Goal: Information Seeking & Learning: Find specific fact

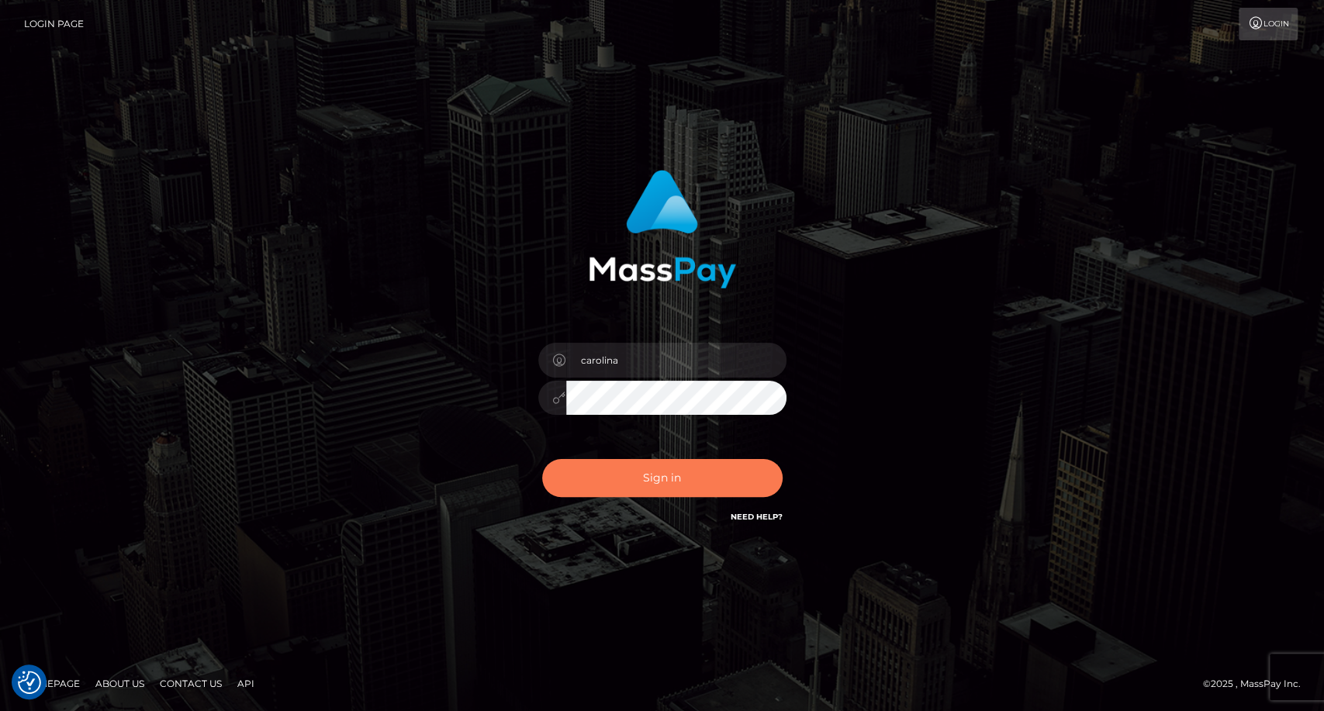
click at [680, 485] on button "Sign in" at bounding box center [662, 478] width 240 height 38
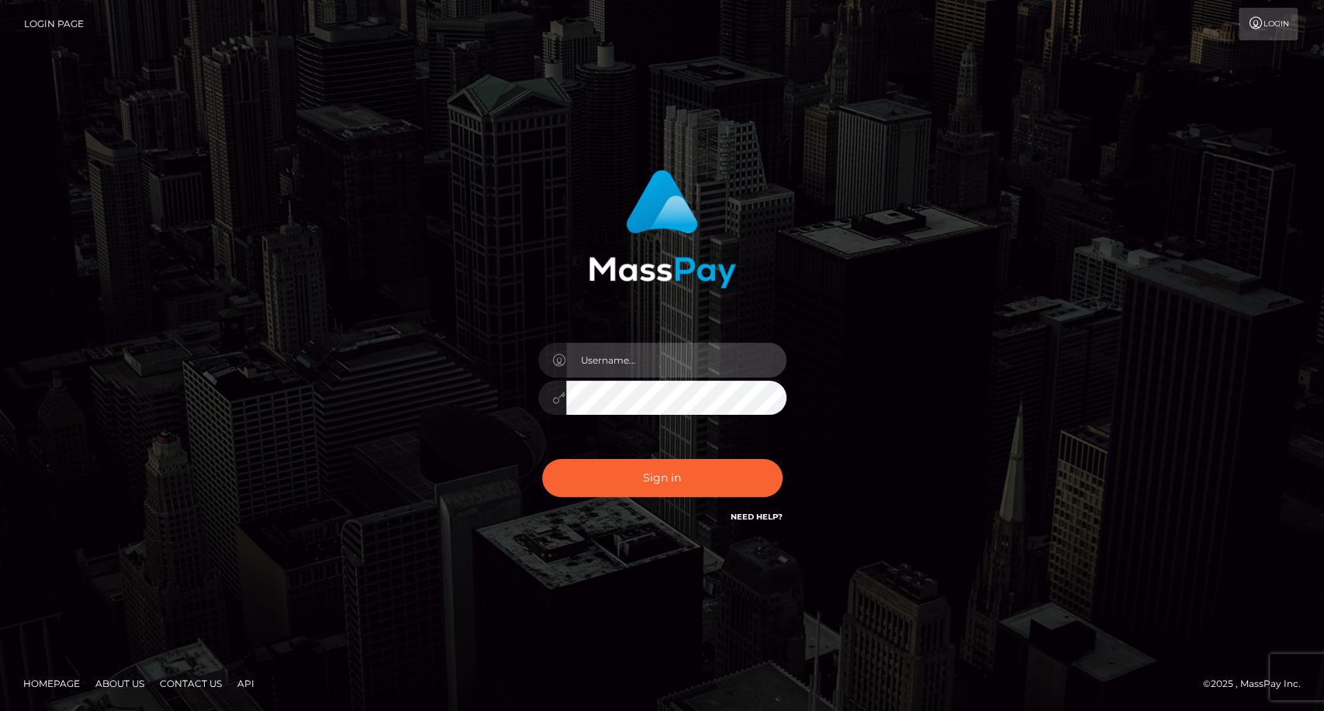
type input "carolina"
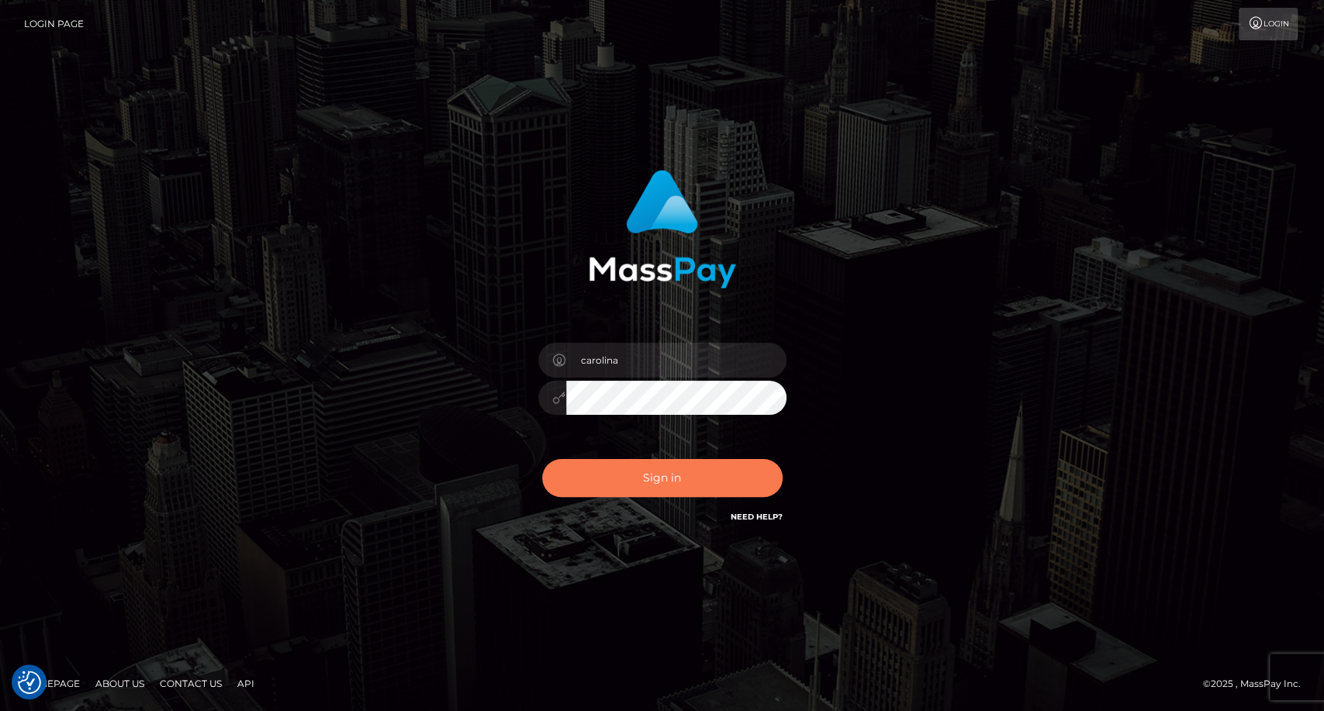
click at [679, 485] on button "Sign in" at bounding box center [662, 478] width 240 height 38
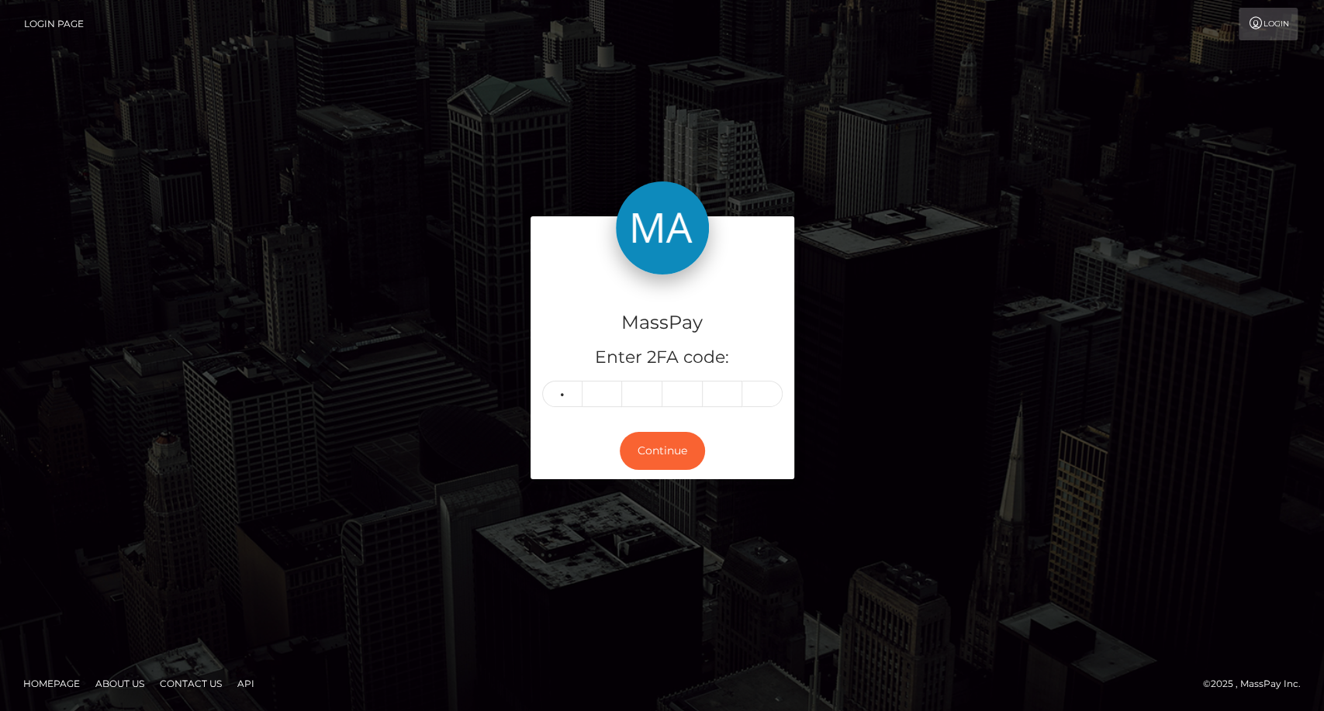
type input "1"
type input "2"
type input "0"
type input "7"
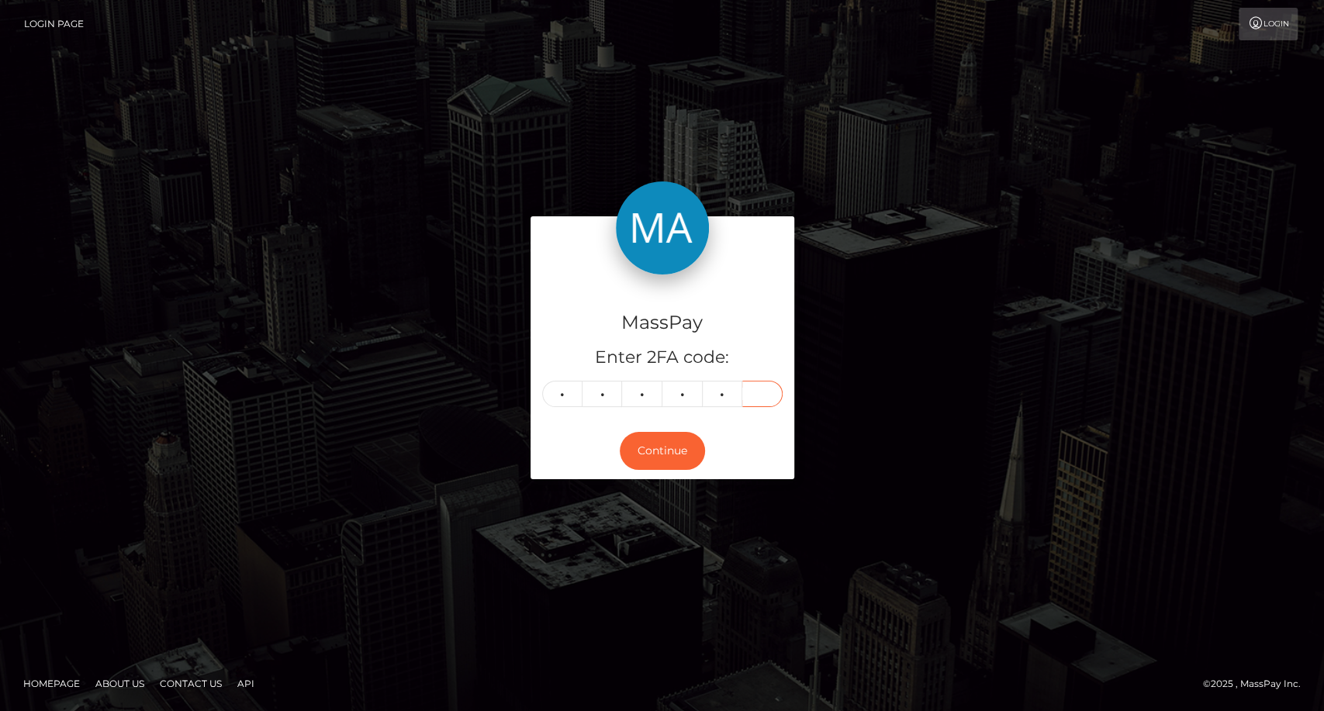
type input "2"
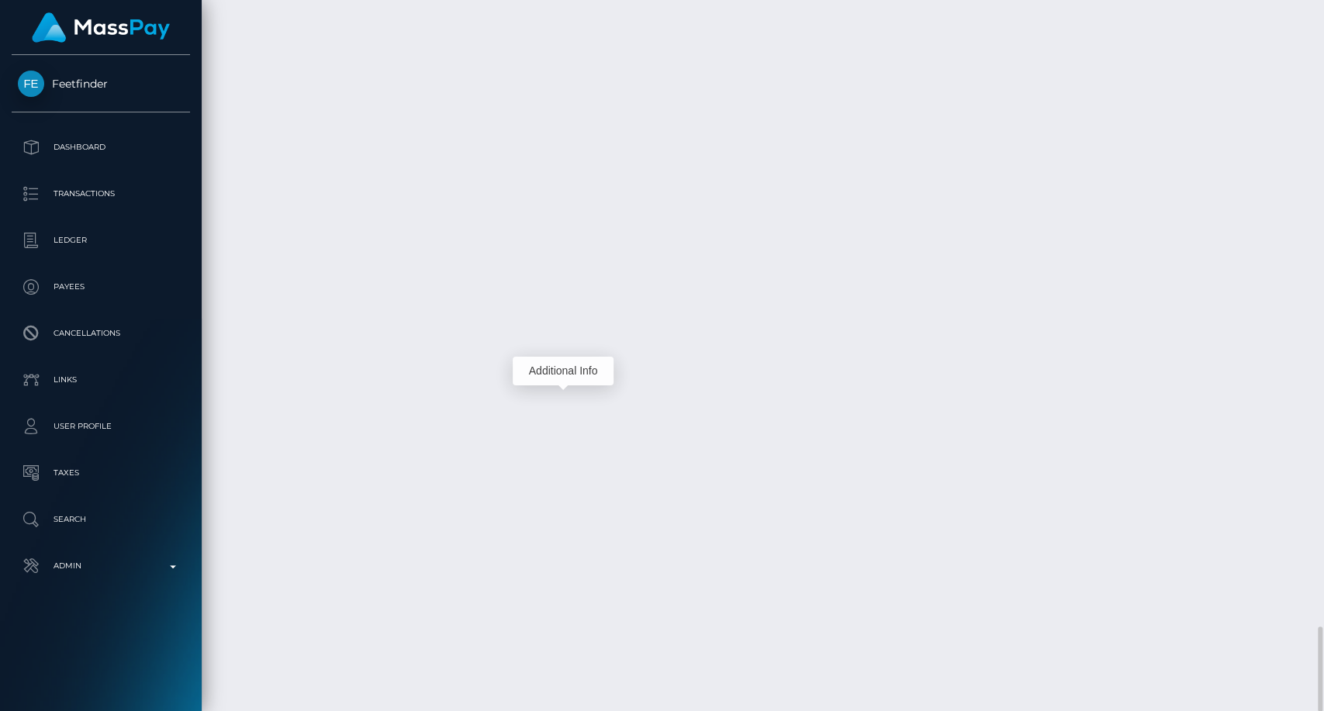
scroll to position [186, 343]
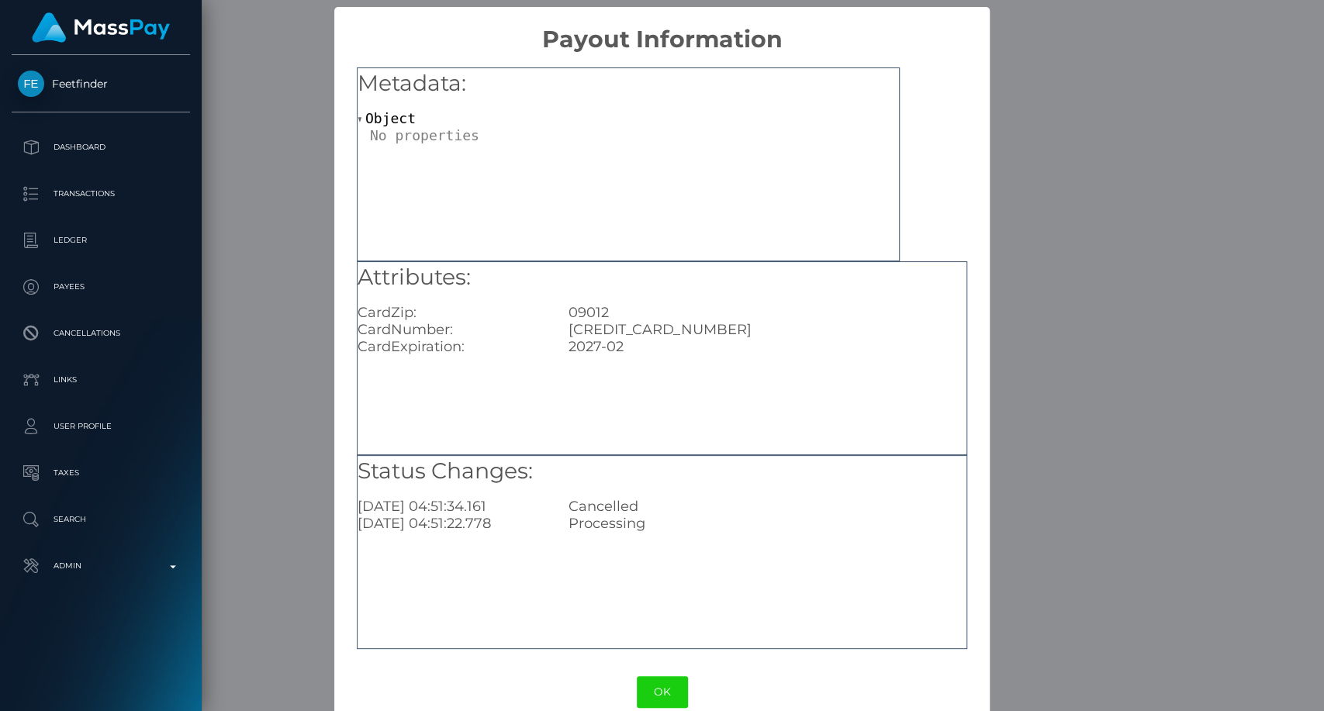
scroll to position [26, 0]
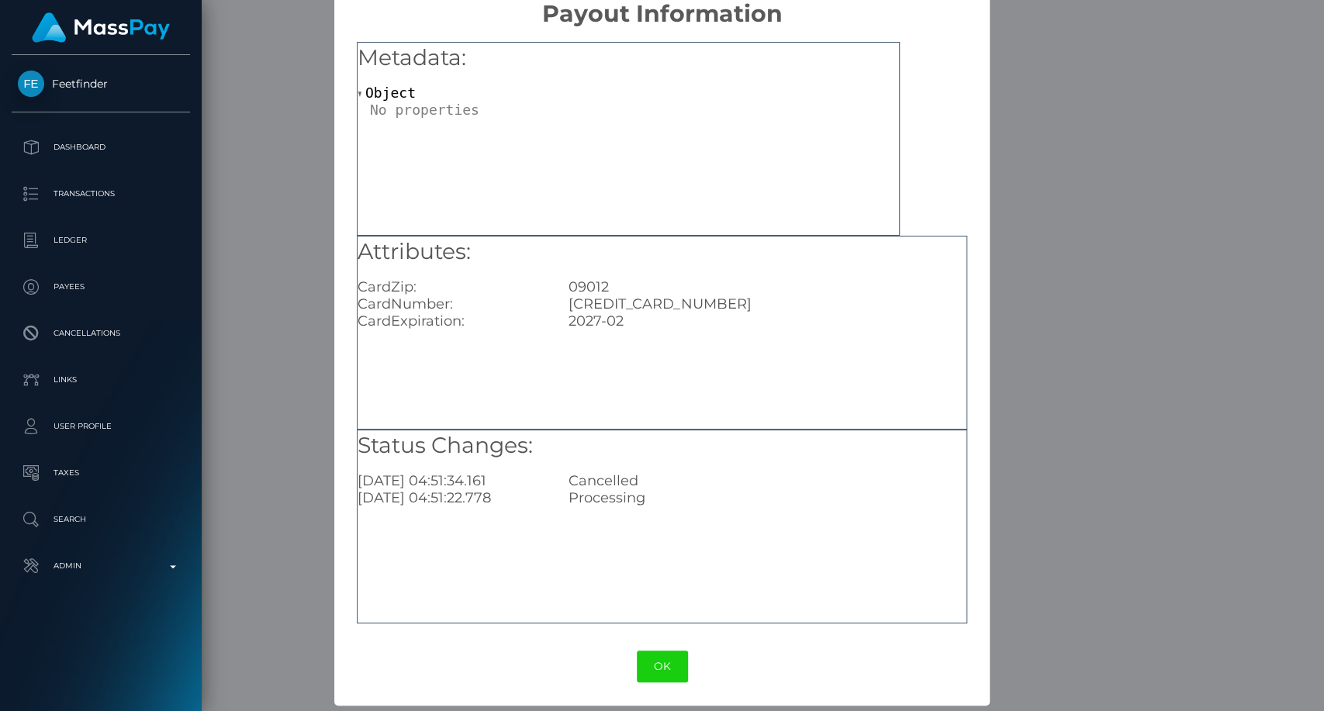
click at [672, 668] on button "OK" at bounding box center [662, 667] width 51 height 32
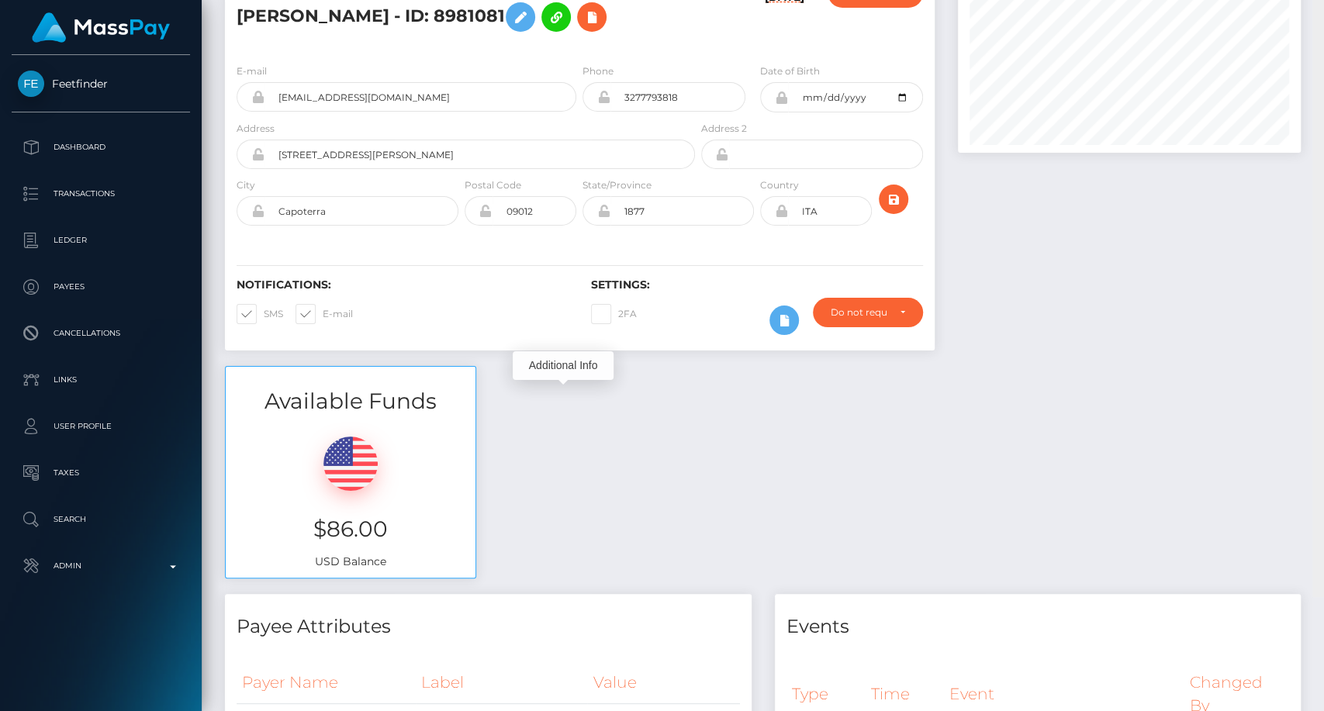
scroll to position [0, 0]
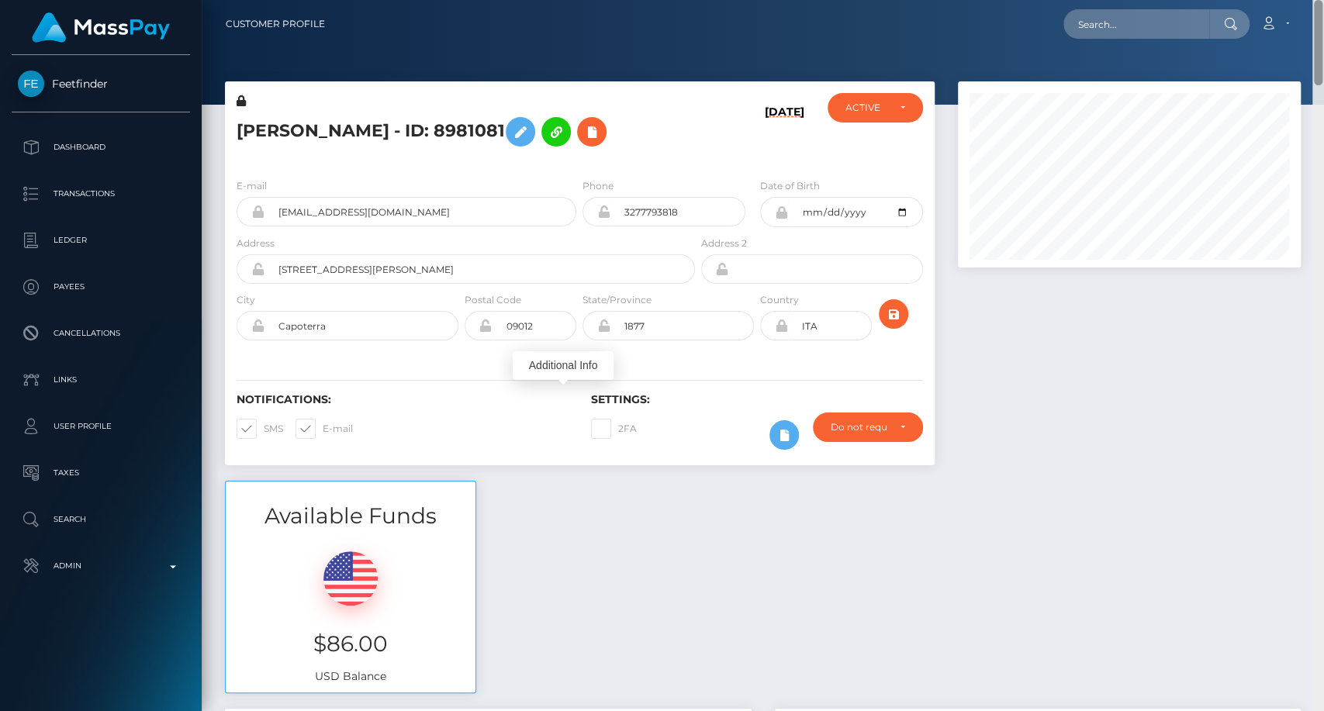
drag, startPoint x: 1317, startPoint y: 469, endPoint x: 1103, endPoint y: 74, distance: 449.7
click at [1305, 10] on div "Customer Profile Loading... Loading..." at bounding box center [763, 355] width 1122 height 711
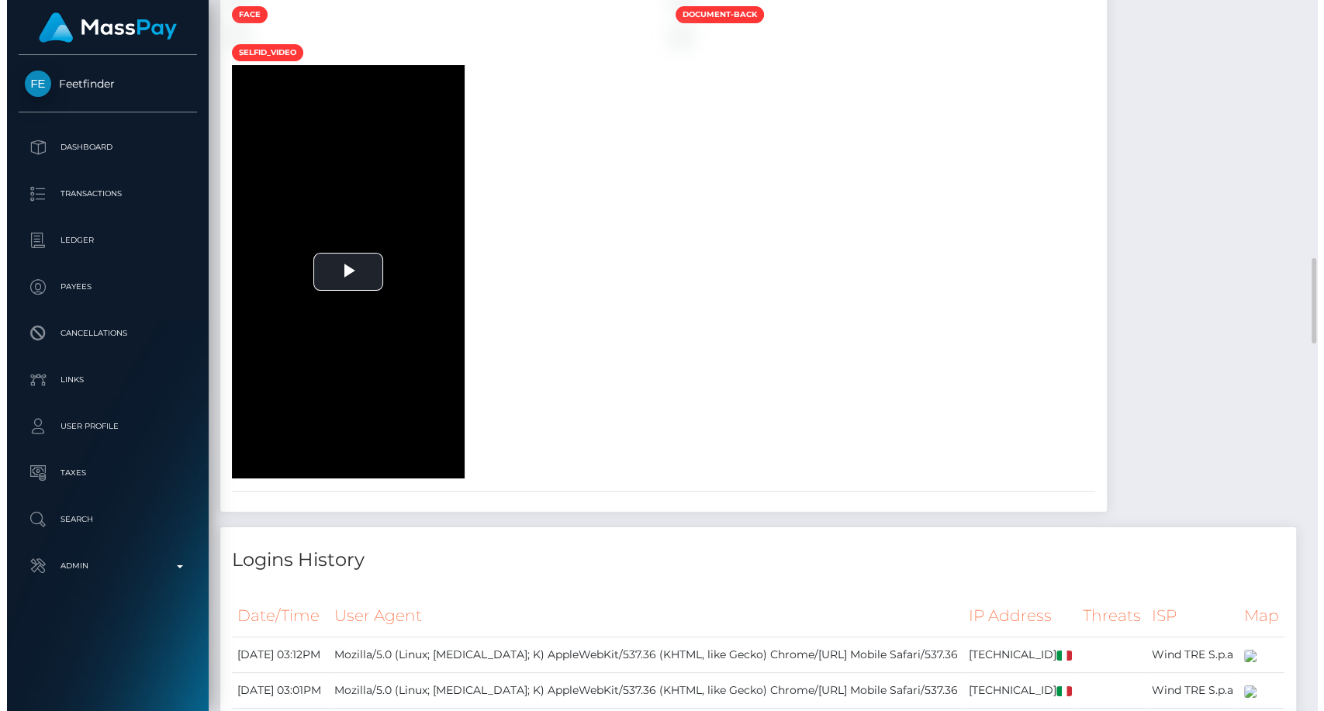
scroll to position [1895, 0]
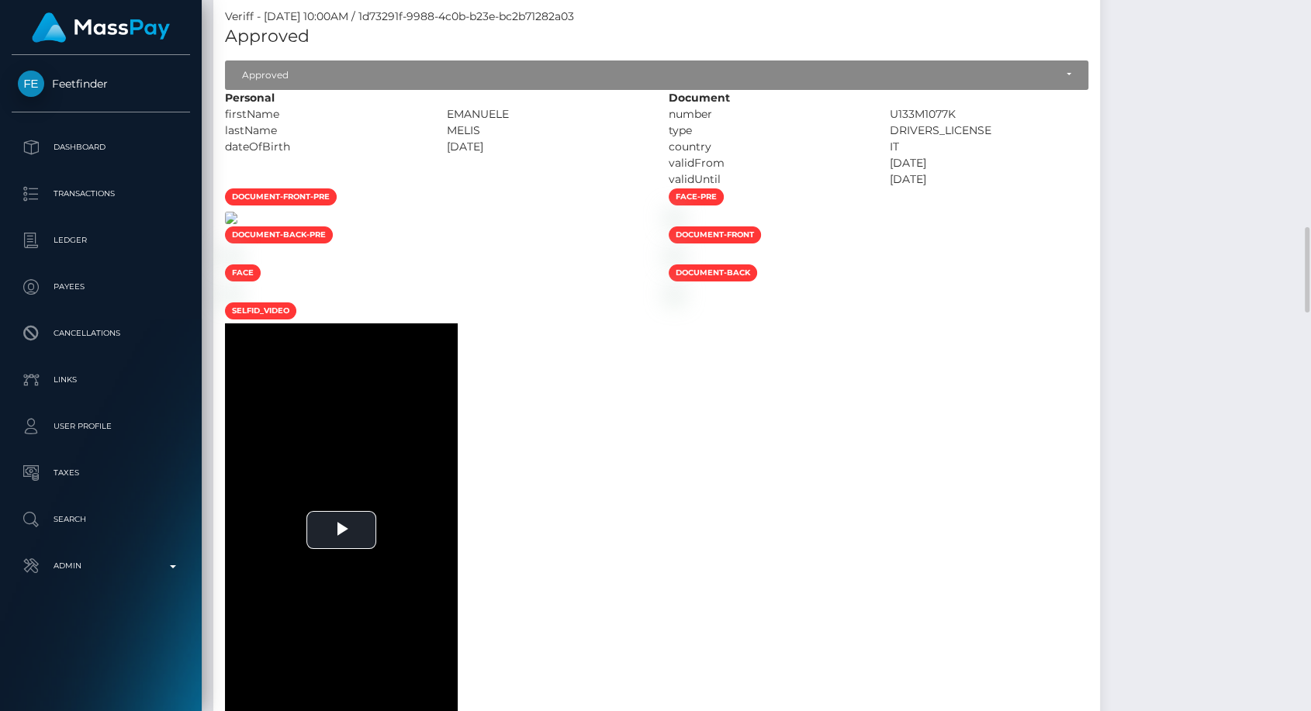
click at [237, 224] on img at bounding box center [231, 218] width 12 height 12
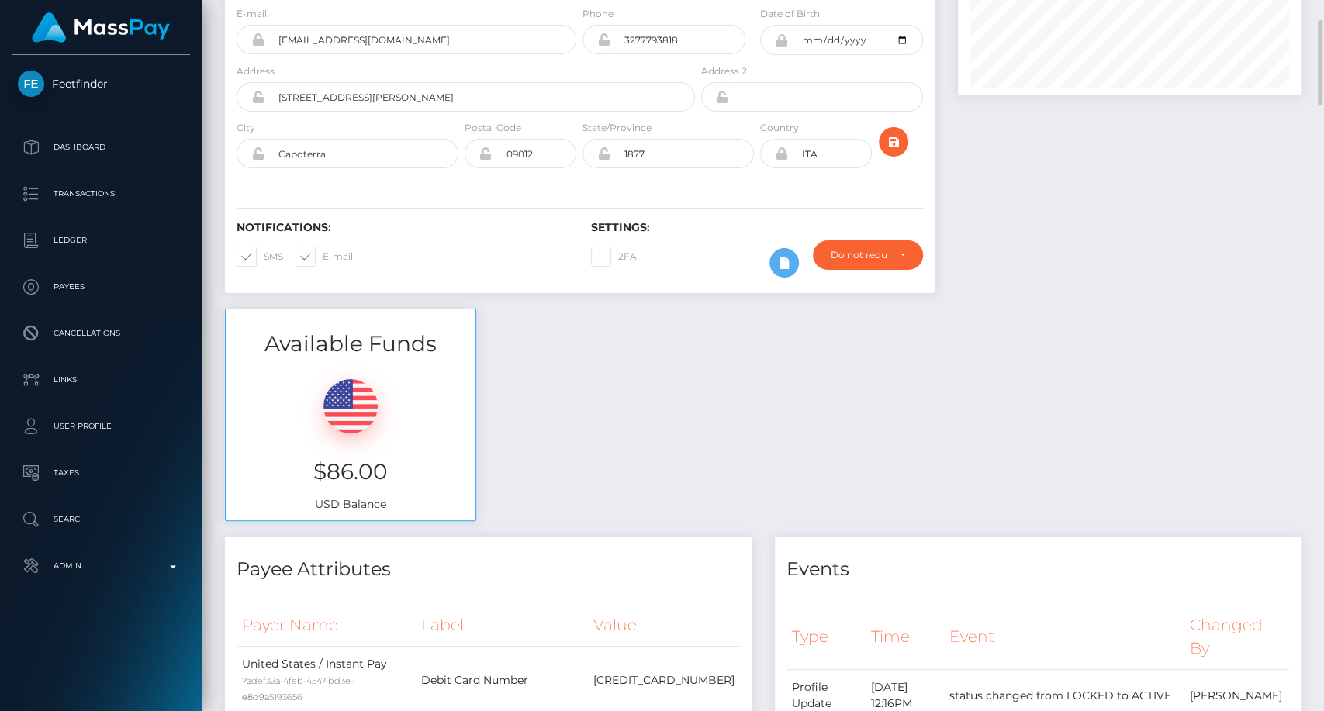
scroll to position [0, 0]
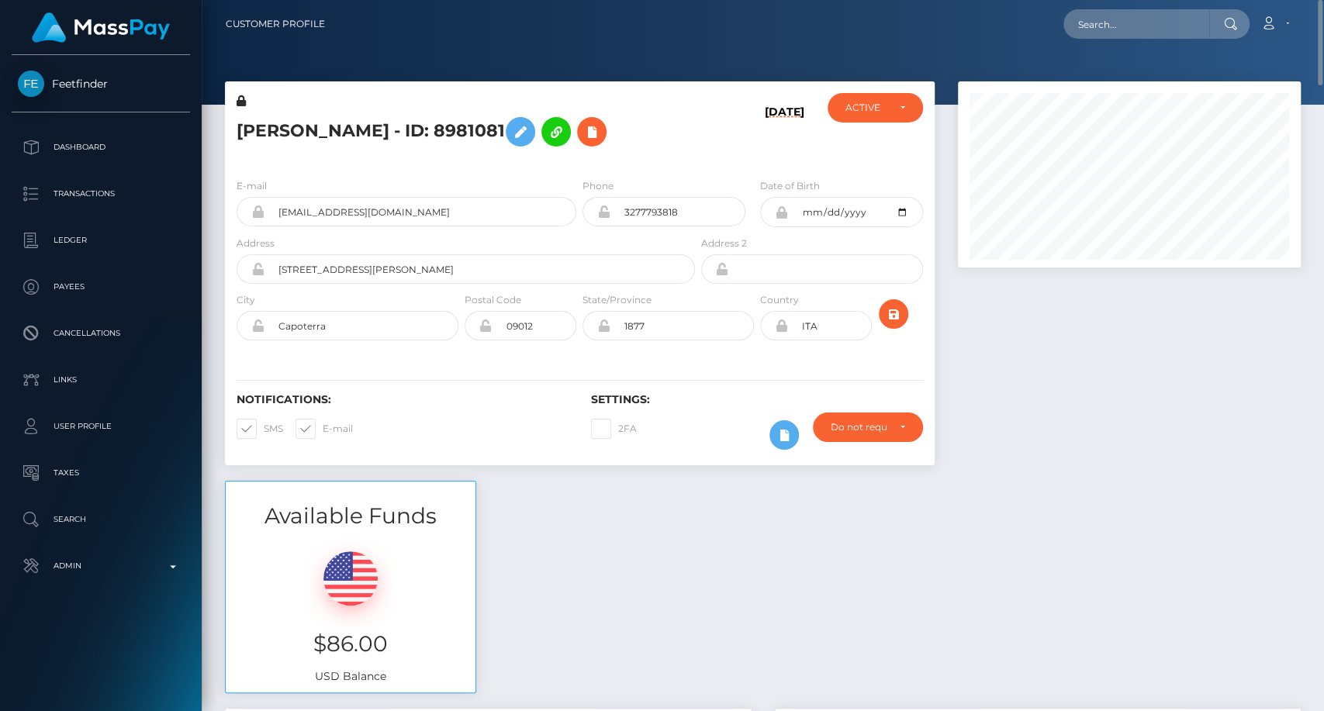
drag, startPoint x: 1250, startPoint y: 301, endPoint x: 1237, endPoint y: 297, distance: 13.7
click at [1250, 301] on div at bounding box center [1129, 280] width 366 height 399
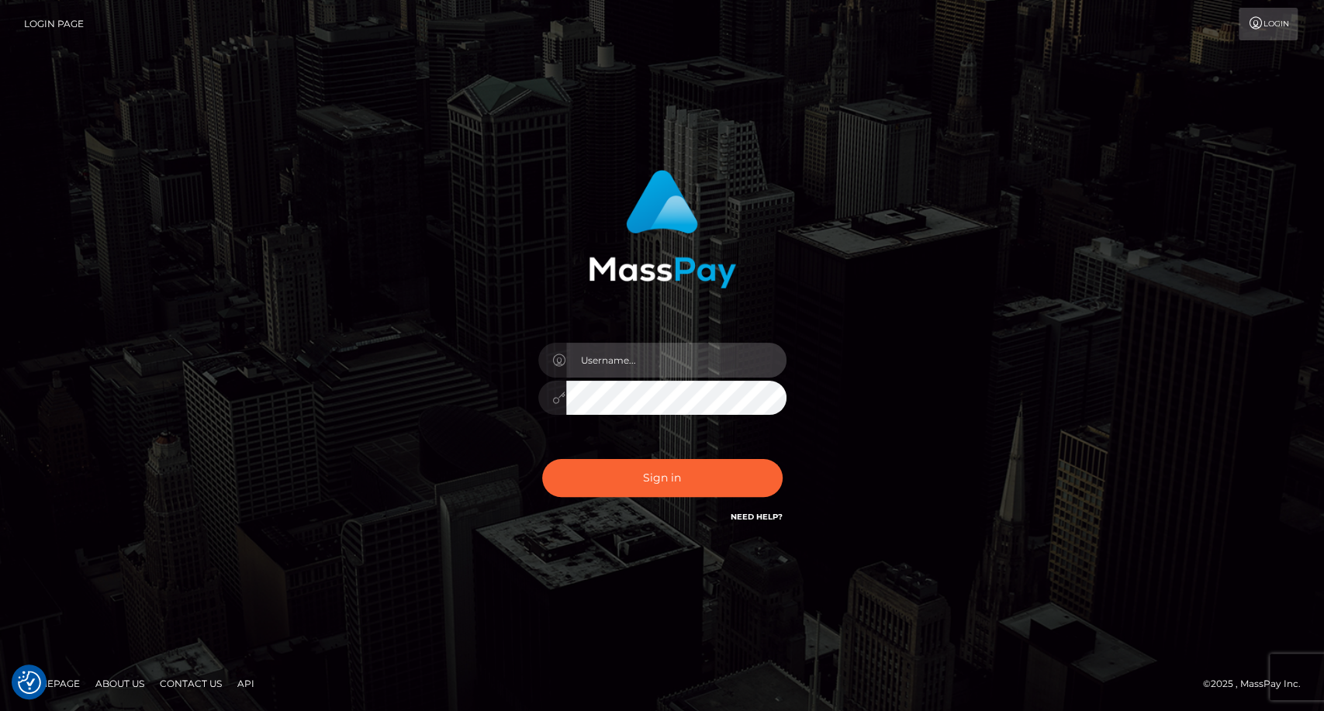
type input "carolina"
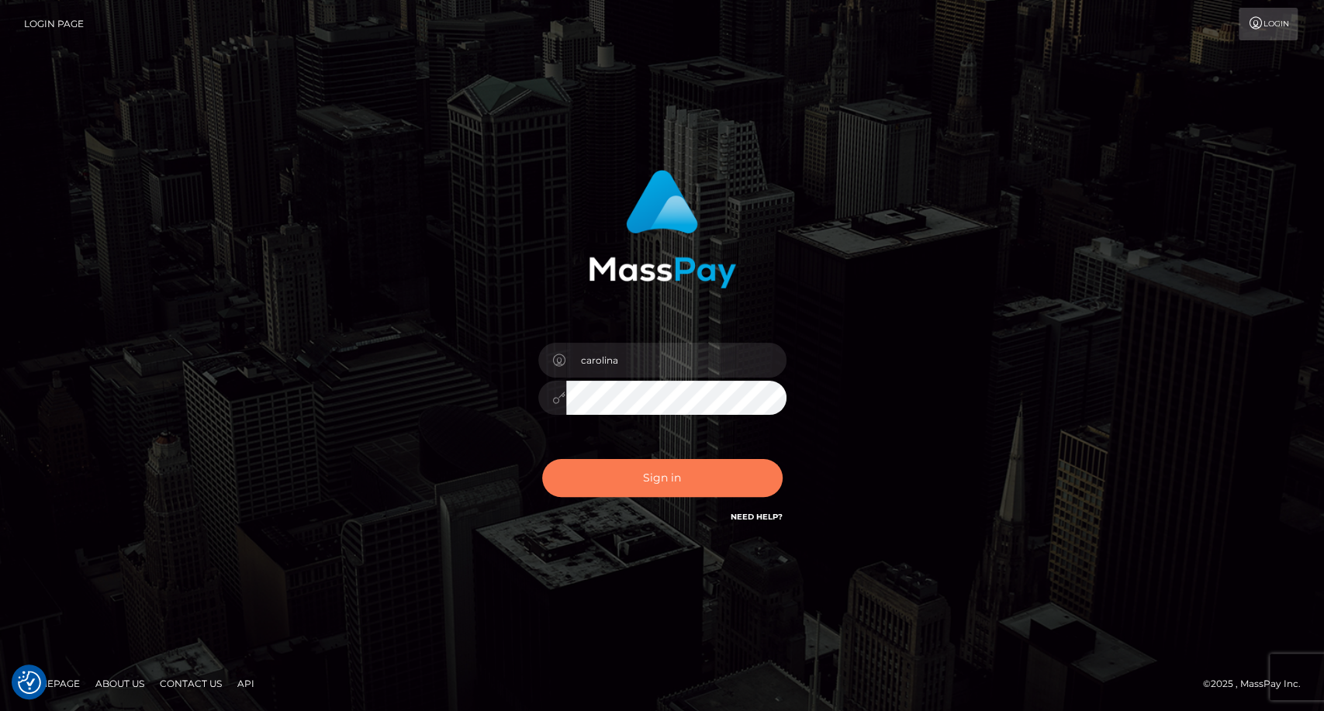
click at [699, 475] on button "Sign in" at bounding box center [662, 478] width 240 height 38
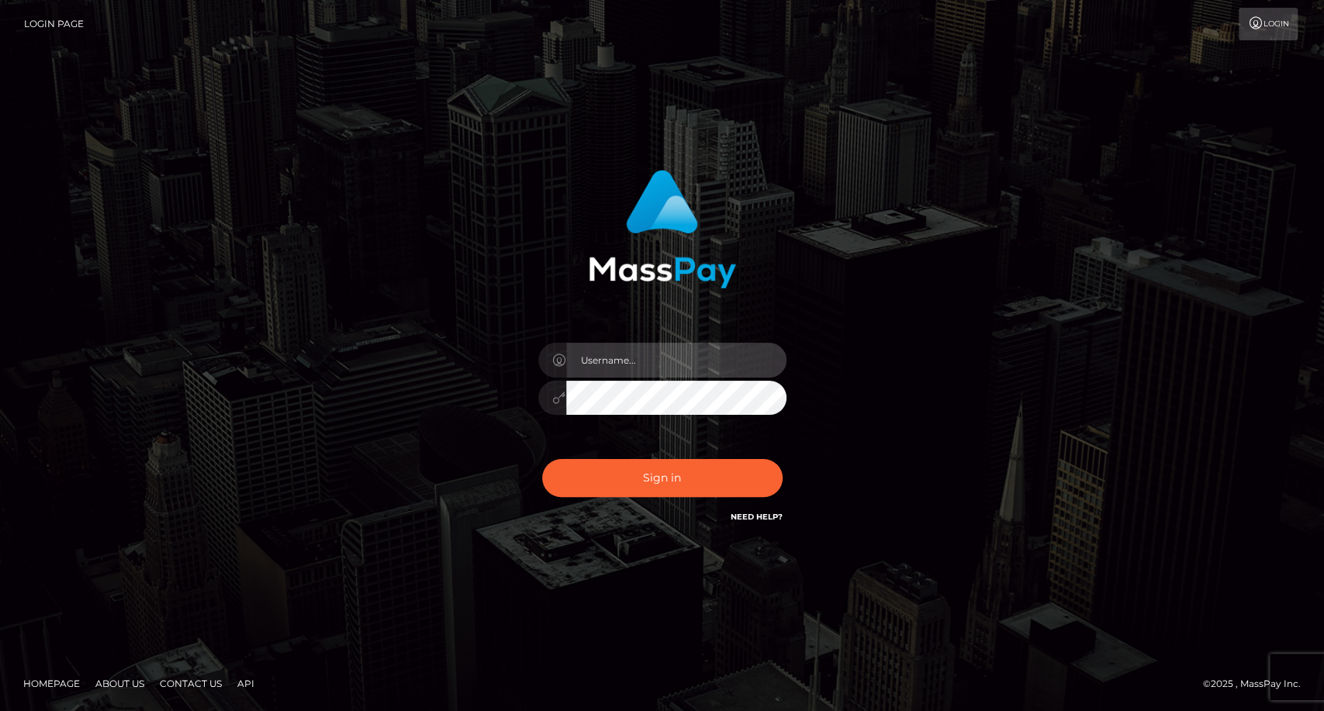
type input "carolina"
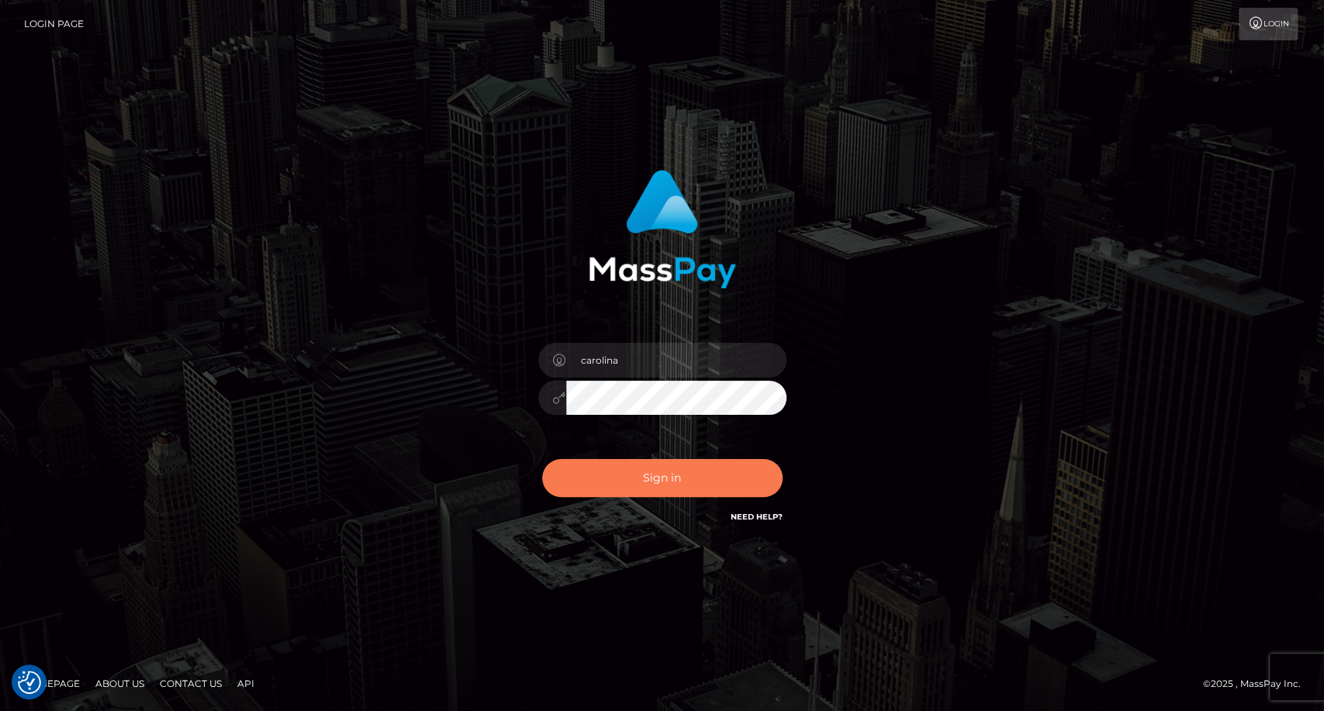
click at [676, 481] on button "Sign in" at bounding box center [662, 478] width 240 height 38
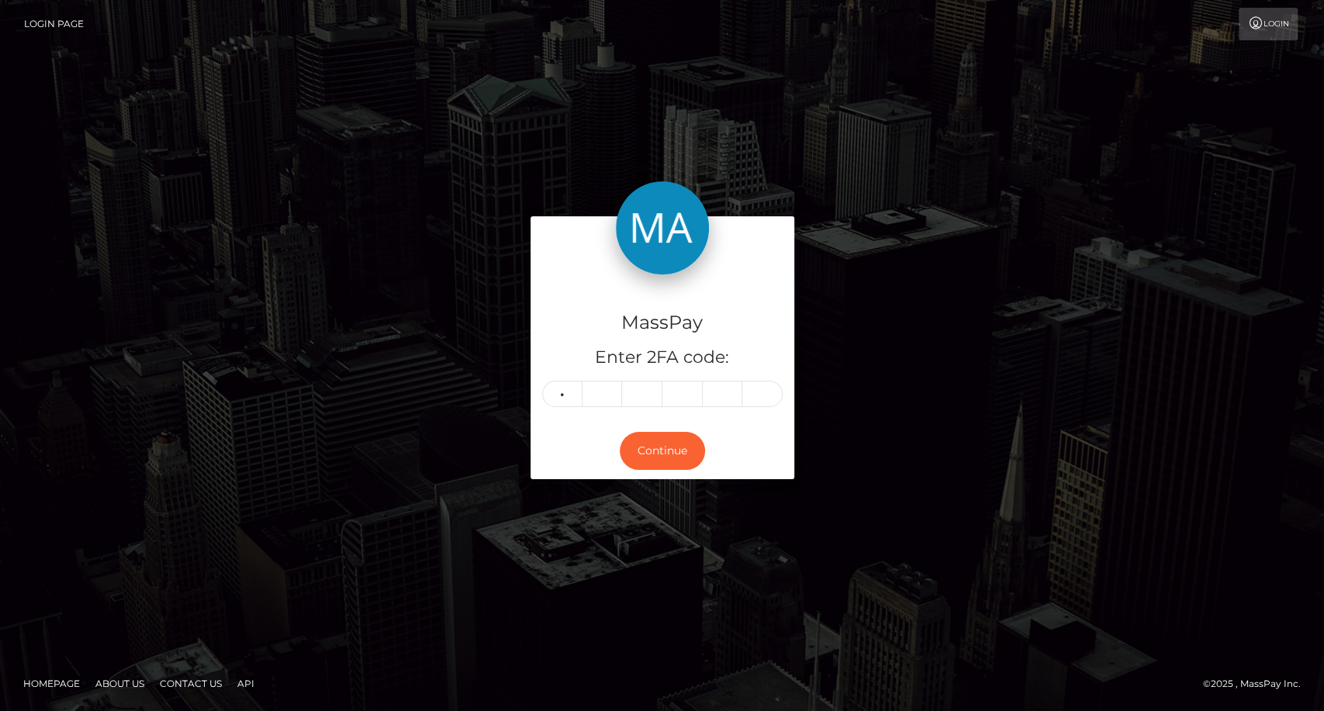
type input "0"
type input "4"
type input "1"
type input "8"
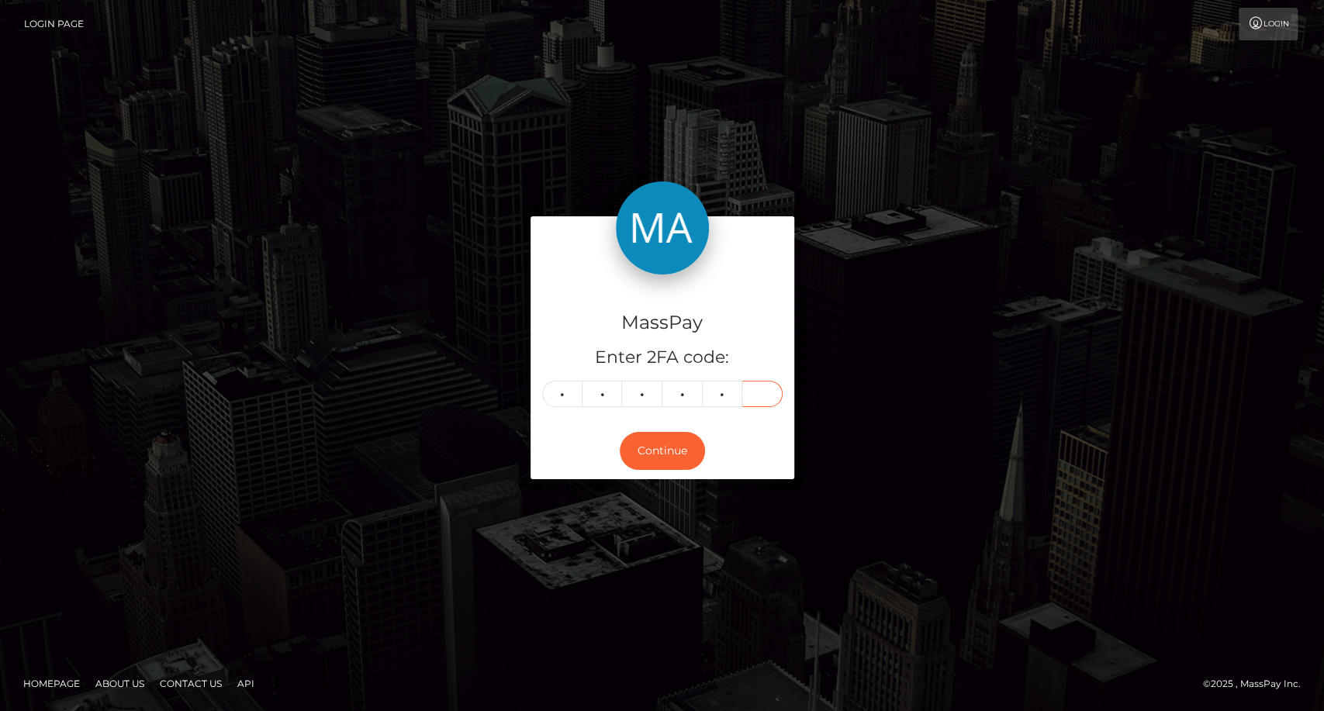
type input "8"
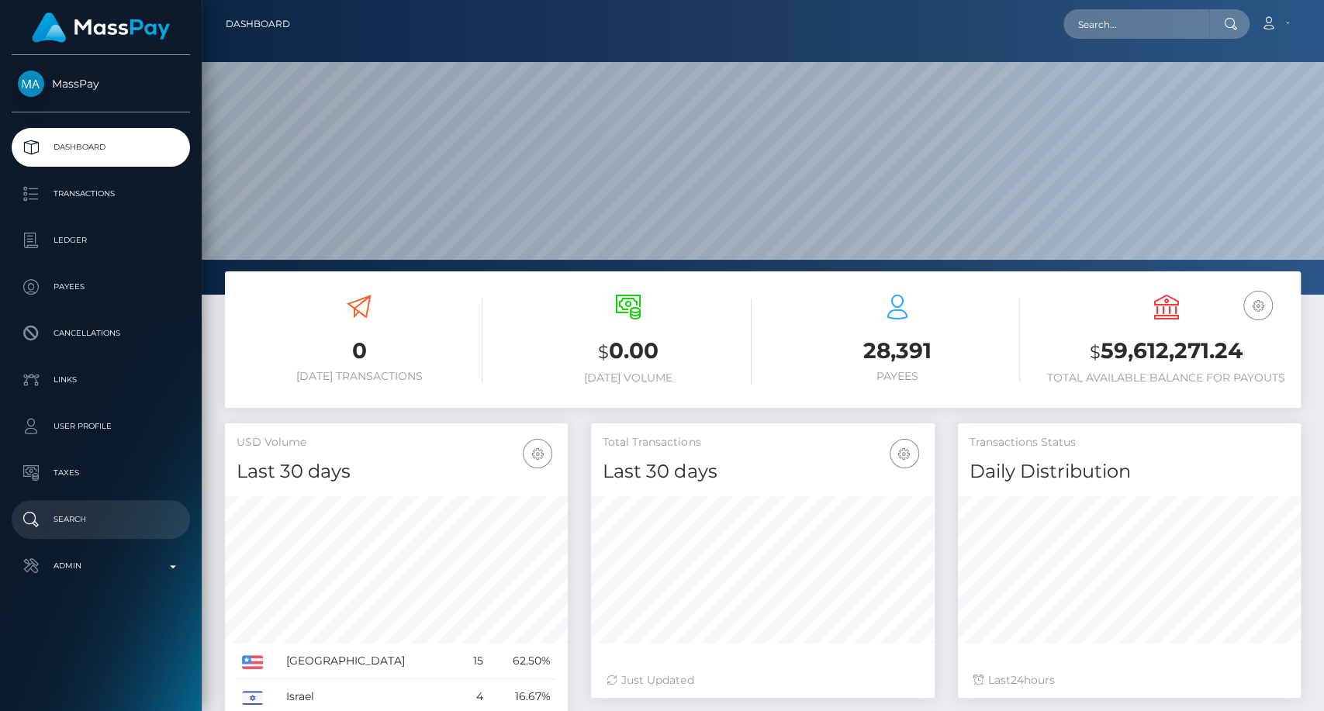
scroll to position [274, 343]
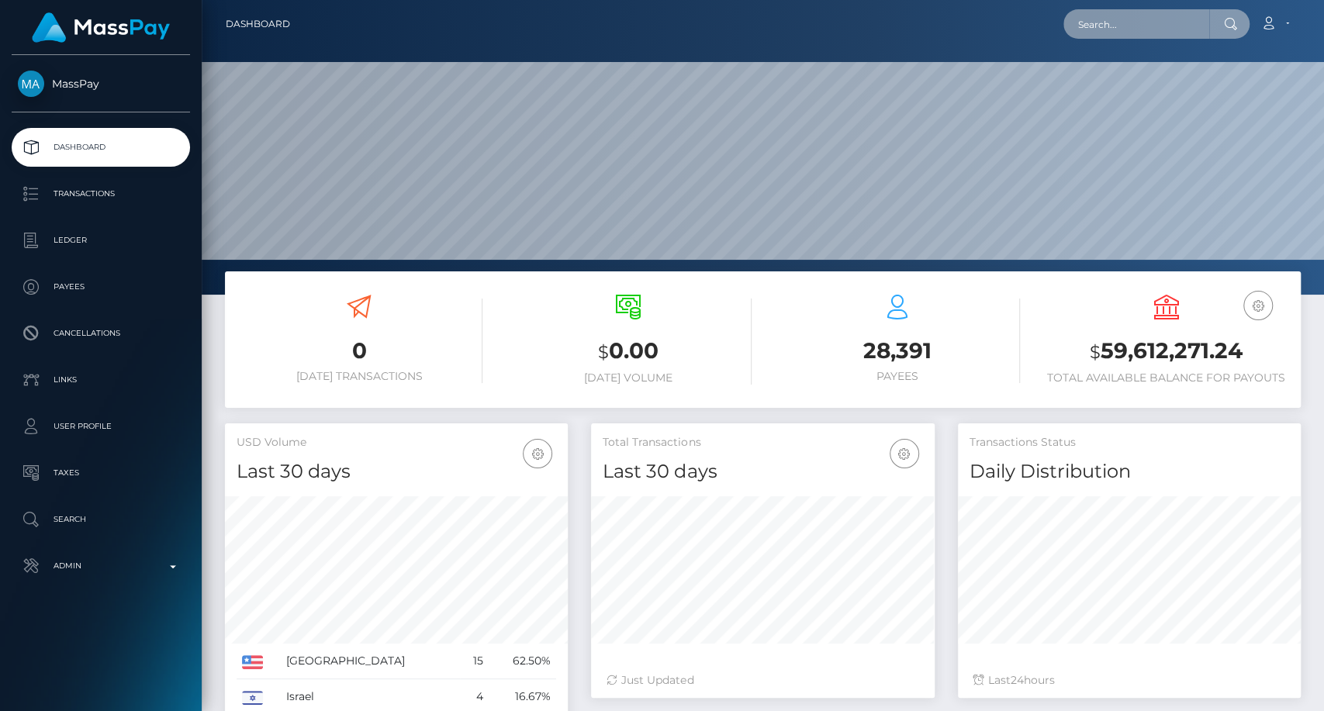
click at [1101, 26] on input "text" at bounding box center [1136, 23] width 146 height 29
paste input "[EMAIL_ADDRESS][DOMAIN_NAME]"
type input "[EMAIL_ADDRESS][DOMAIN_NAME]"
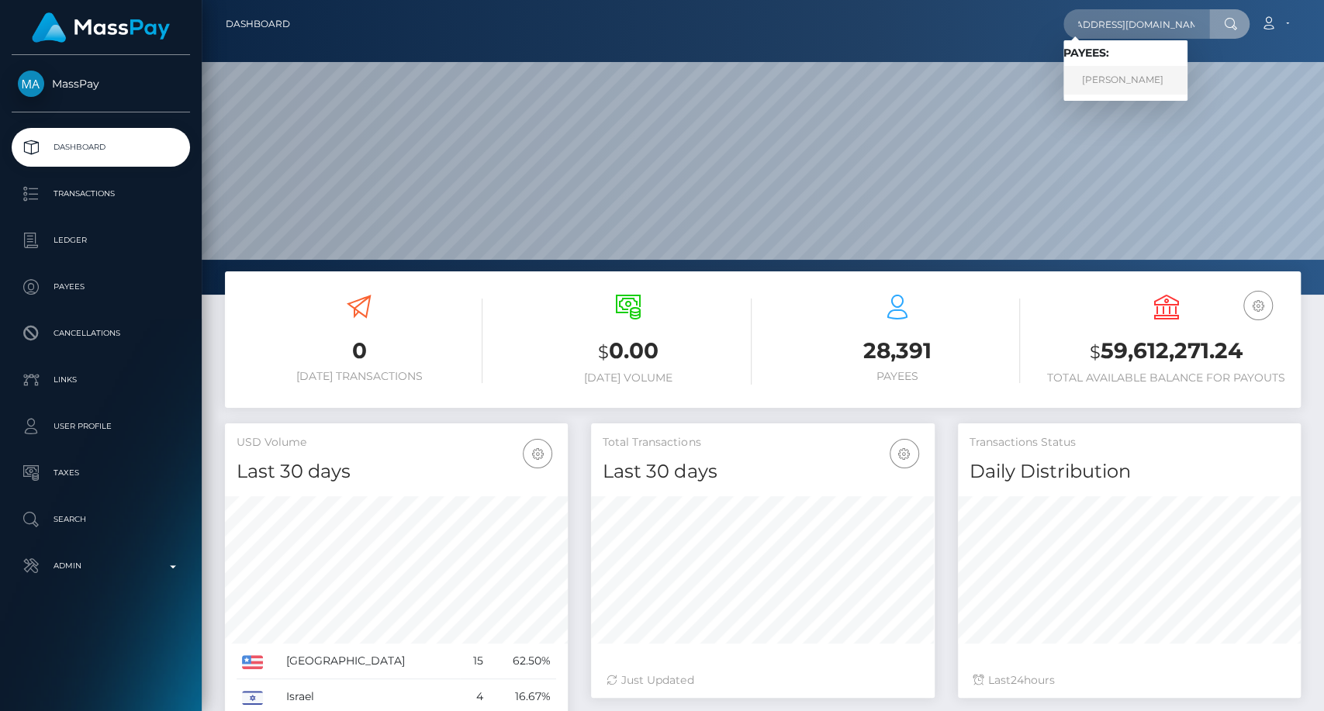
scroll to position [0, 0]
click at [1100, 76] on link "ISABELLA HERMIDA" at bounding box center [1125, 80] width 124 height 29
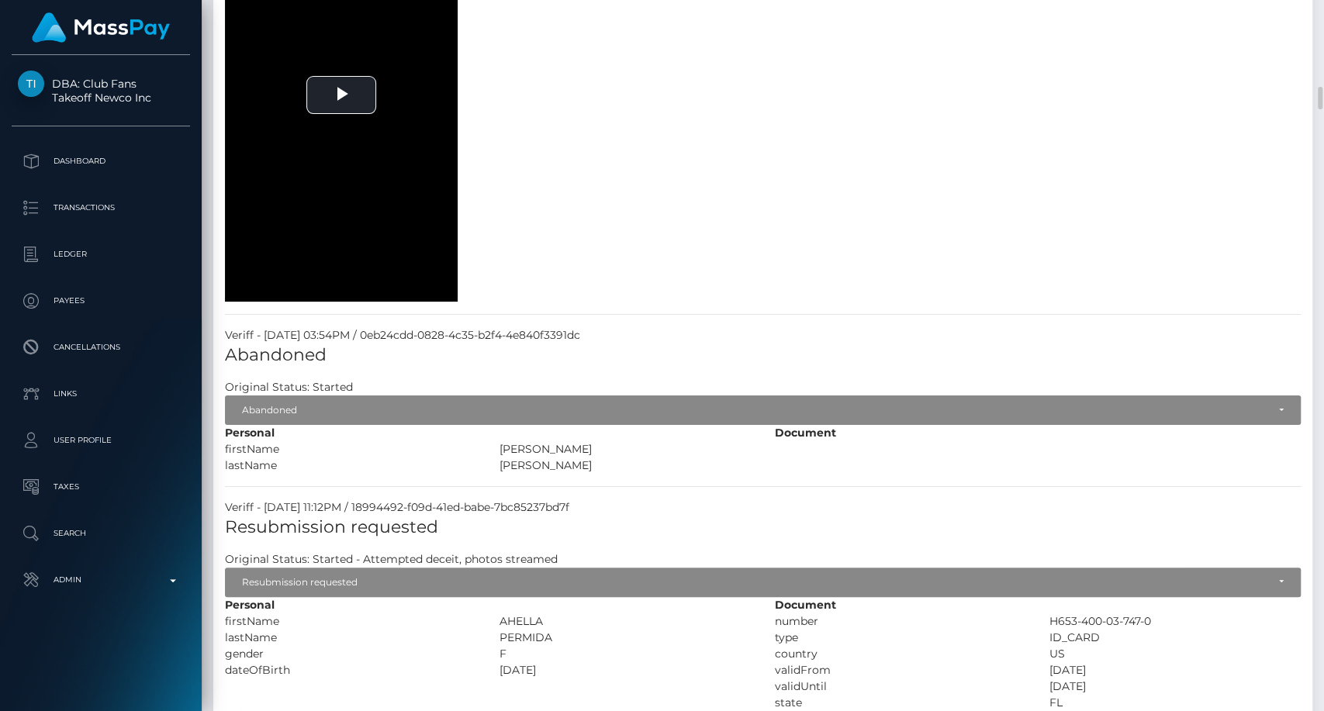
scroll to position [3102, 0]
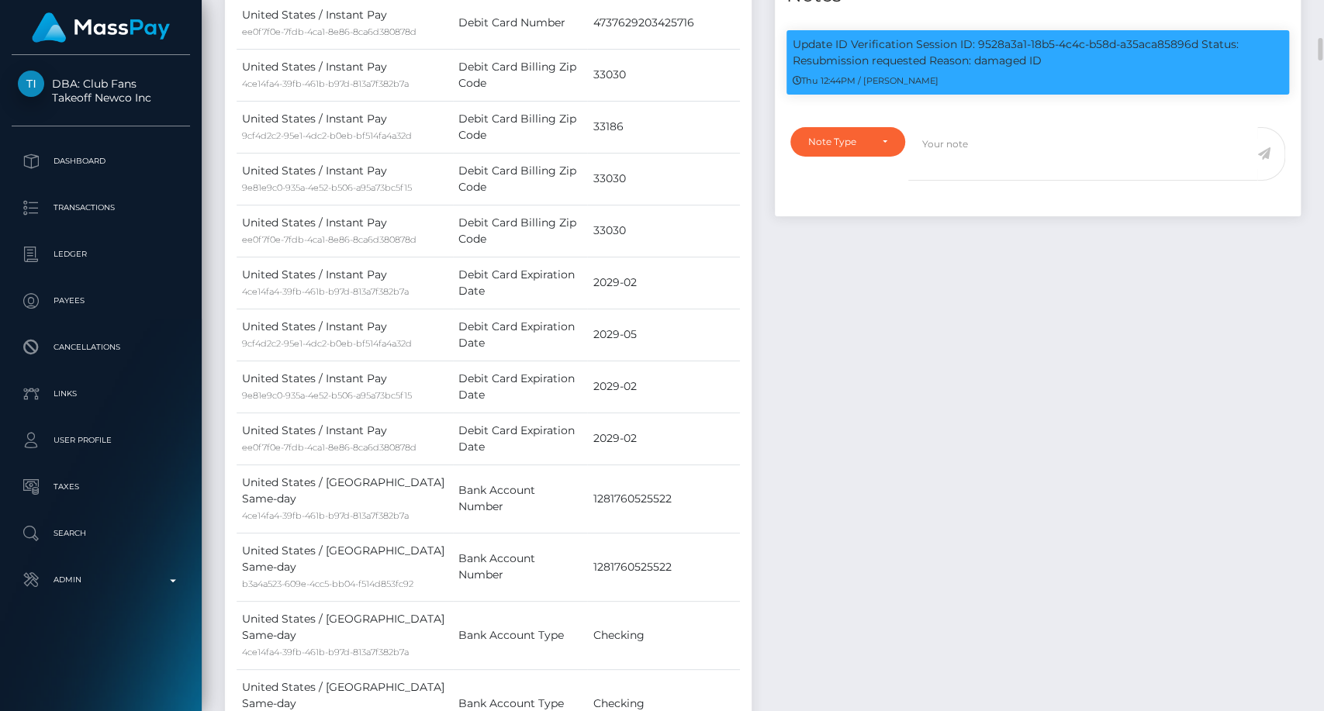
scroll to position [689, 0]
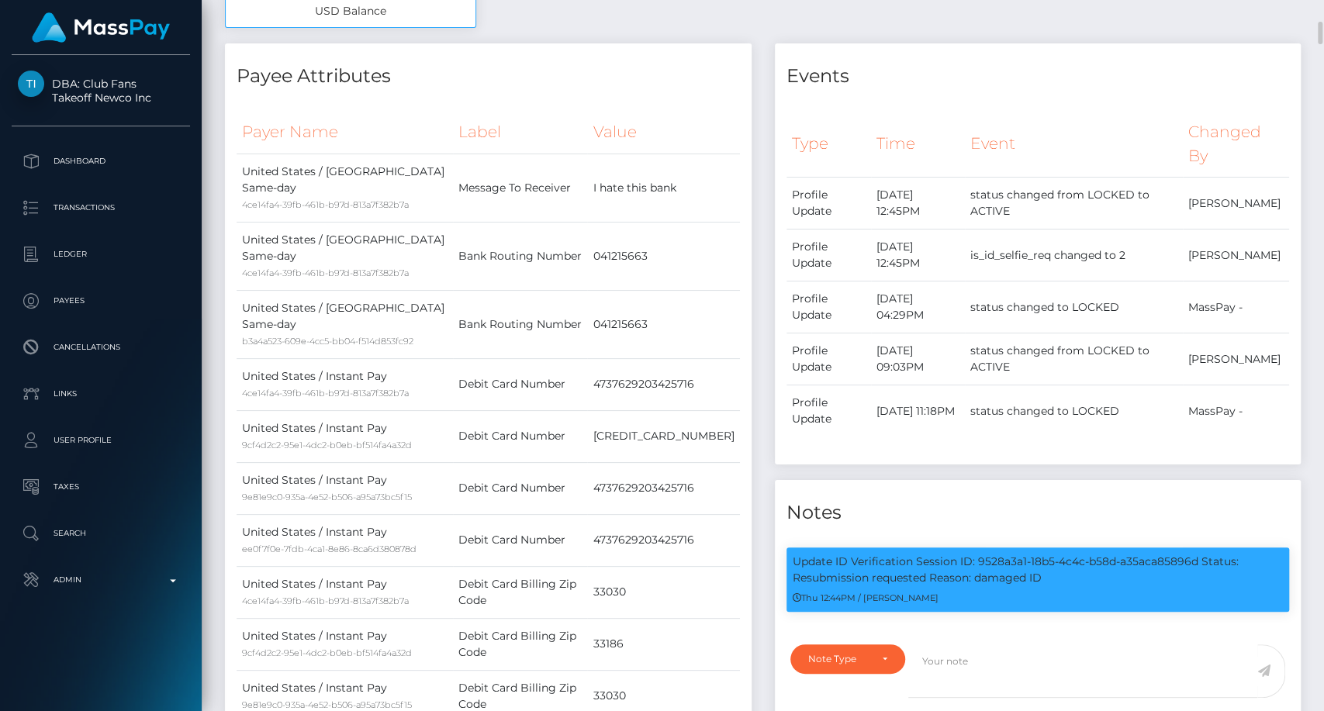
drag, startPoint x: 791, startPoint y: 553, endPoint x: 1066, endPoint y: 573, distance: 275.3
click at [1066, 573] on div "Update ID Verification Session ID: 9528a3a1-18b5-4c4c-b58d-a35aca85896d Status:…" at bounding box center [1037, 579] width 503 height 64
copy p "Update ID Verification Session ID: 9528a3a1-18b5-4c4c-b58d-a35aca85896d Status:…"
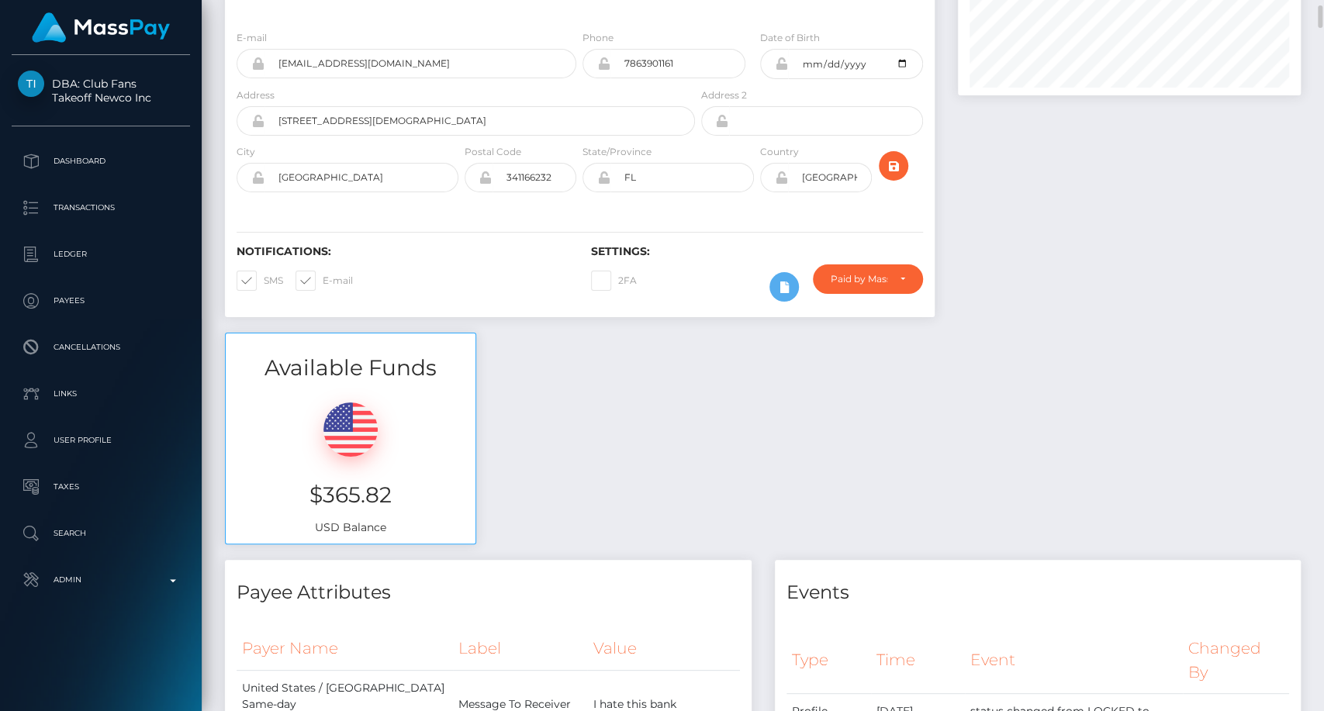
scroll to position [0, 0]
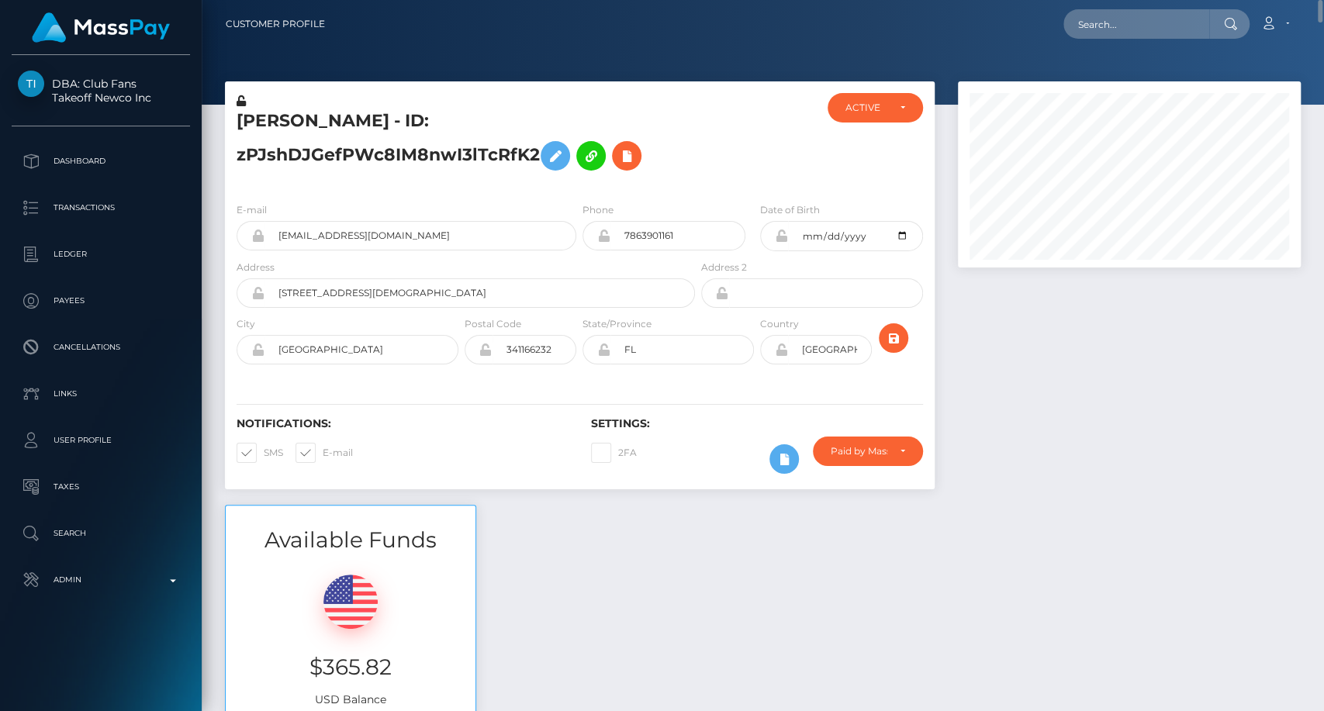
drag, startPoint x: 233, startPoint y: 152, endPoint x: 541, endPoint y: 168, distance: 308.3
click at [541, 168] on div "ISABELLA HERMIDA - ID: zPJshDJGefPWc8IM8nwI3lTcRfK2" at bounding box center [461, 141] width 473 height 97
copy h5 "zPJshDJGefPWc8IM8nwI3lTcRfK2"
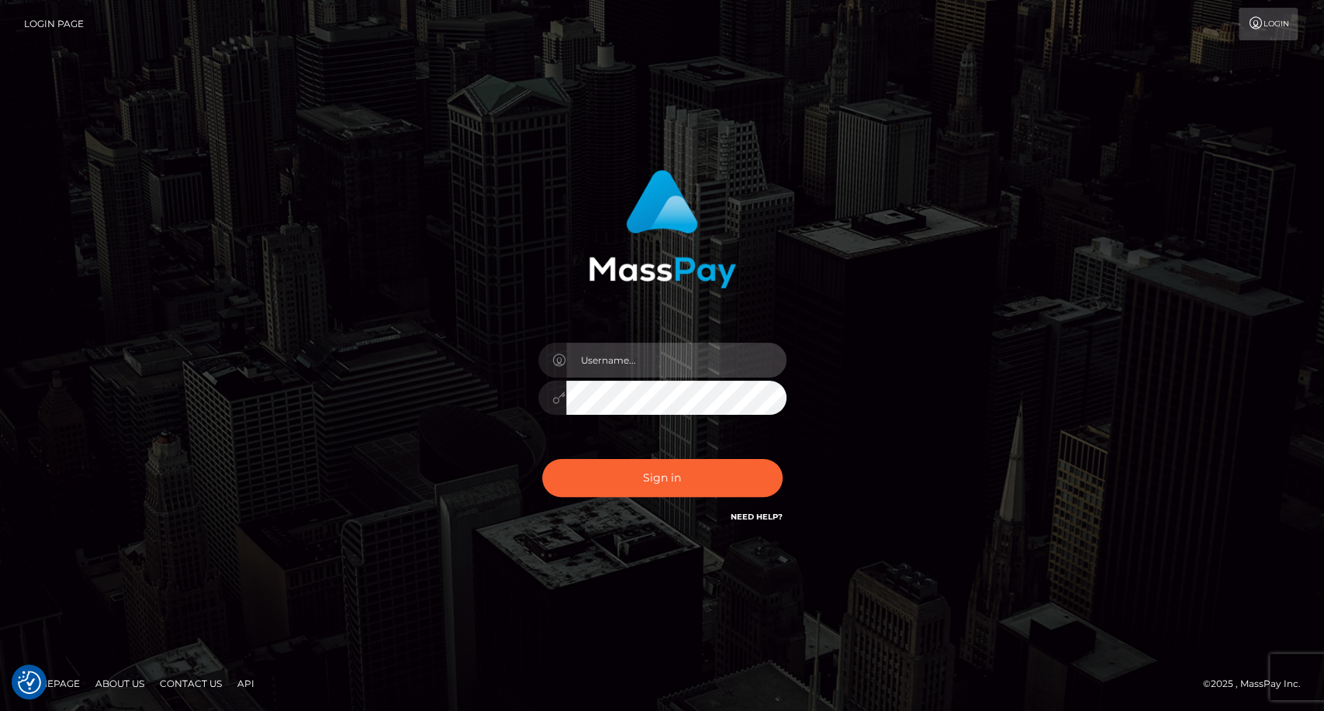
type input "carolina"
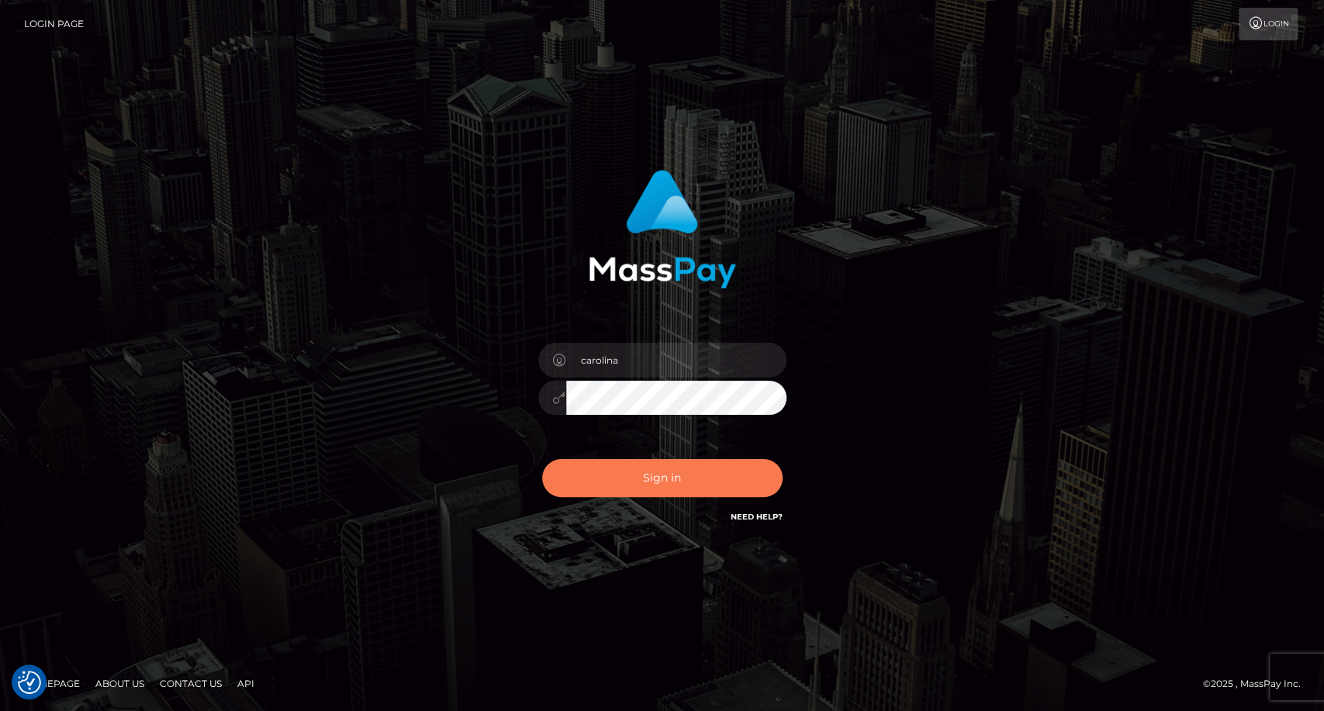
click at [648, 485] on button "Sign in" at bounding box center [662, 478] width 240 height 38
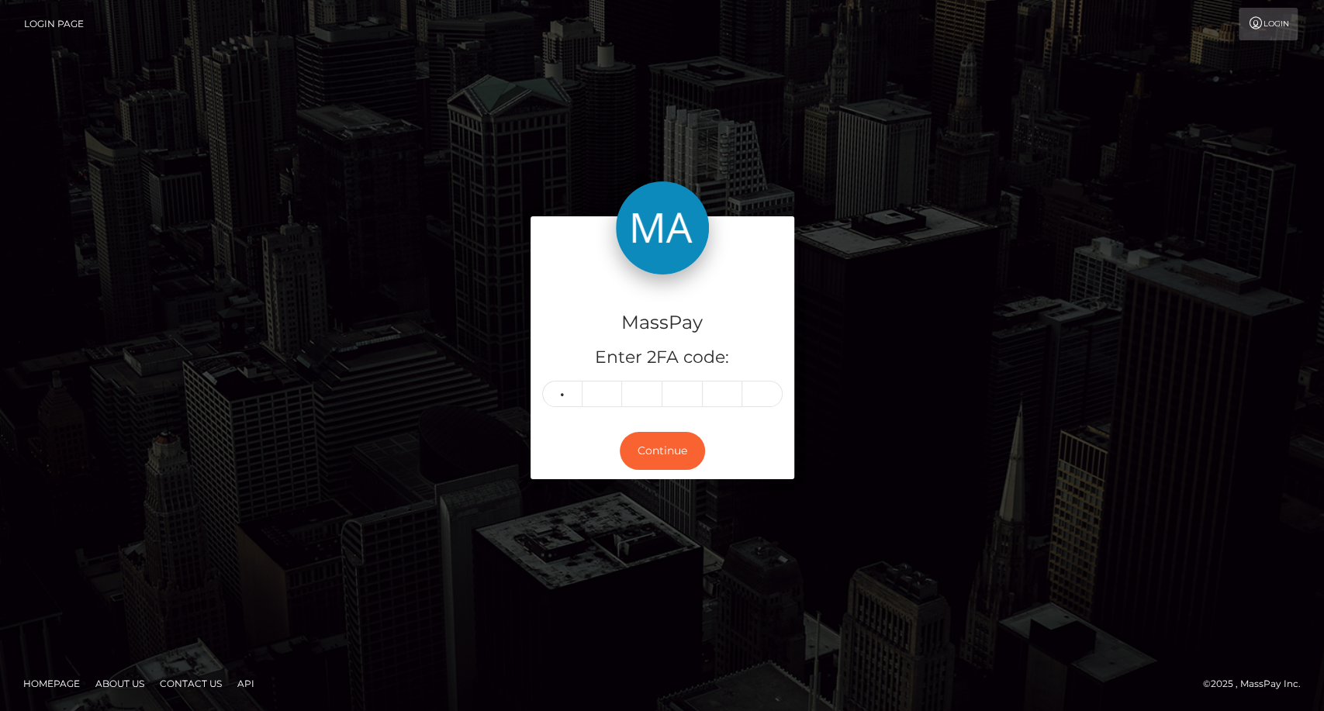
type input "4"
type input "2"
type input "3"
type input "7"
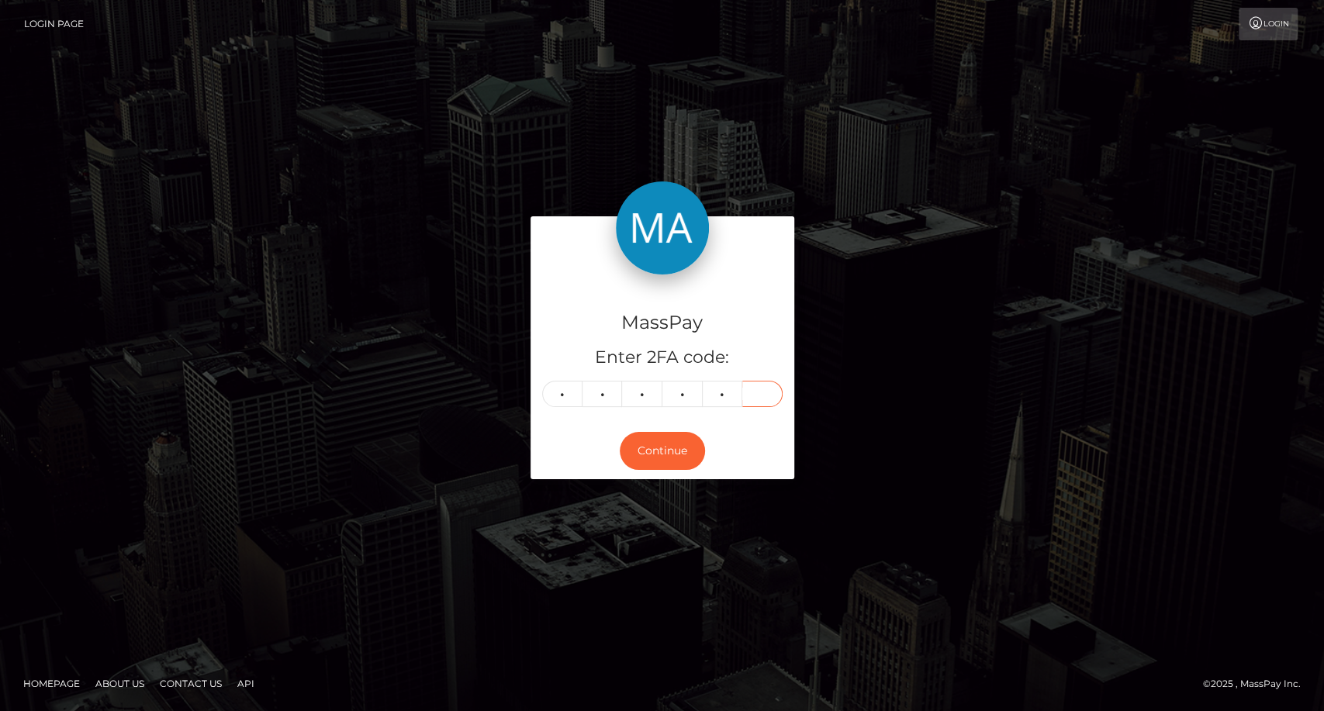
type input "4"
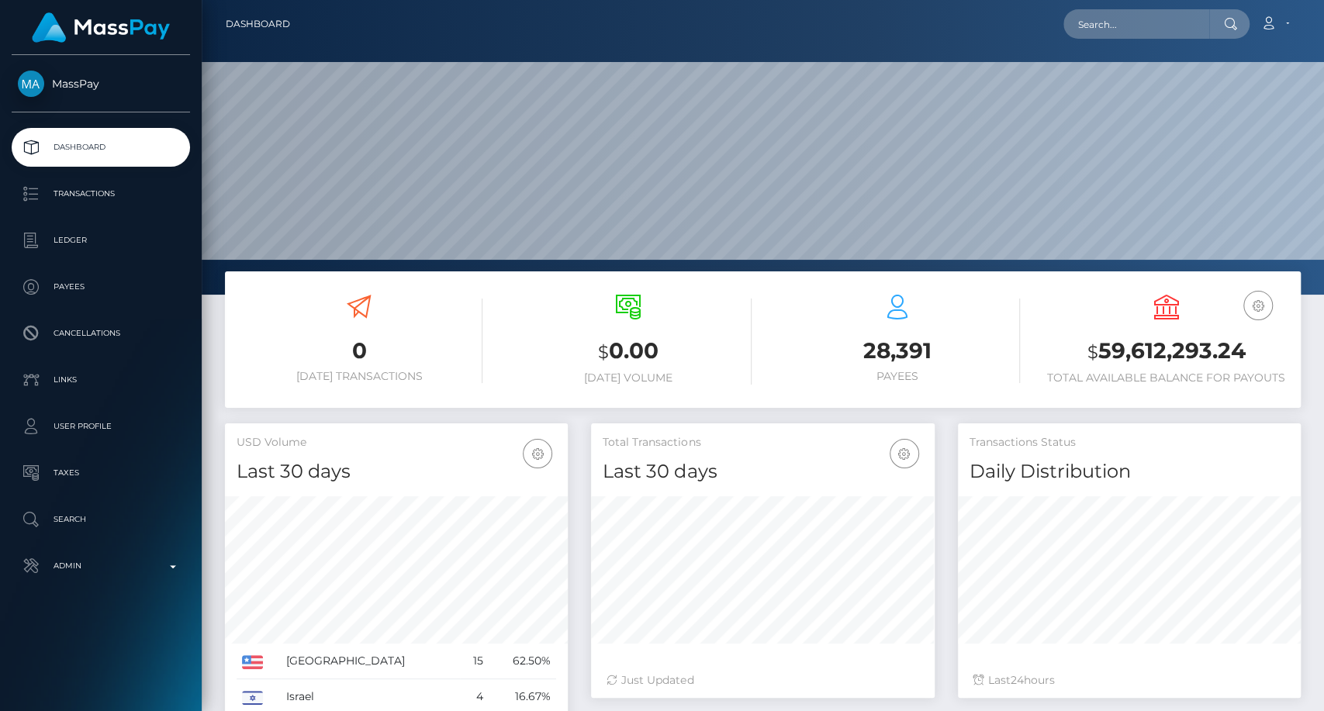
scroll to position [274, 343]
click at [1136, 13] on input "text" at bounding box center [1136, 23] width 146 height 29
paste input "jessicaluis1294@gmail.com"
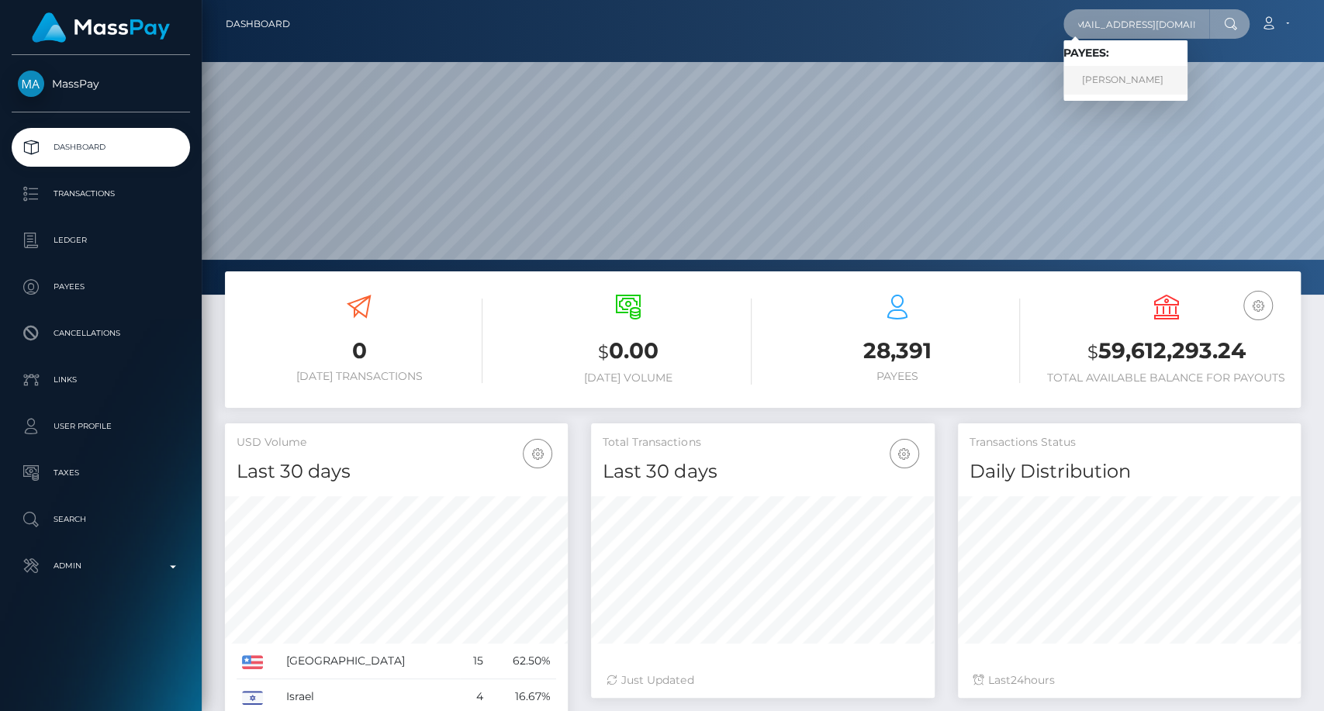
type input "jessicaluis1294@gmail.com"
click at [1124, 83] on link "JESSICA JULISA LUIS" at bounding box center [1125, 80] width 124 height 29
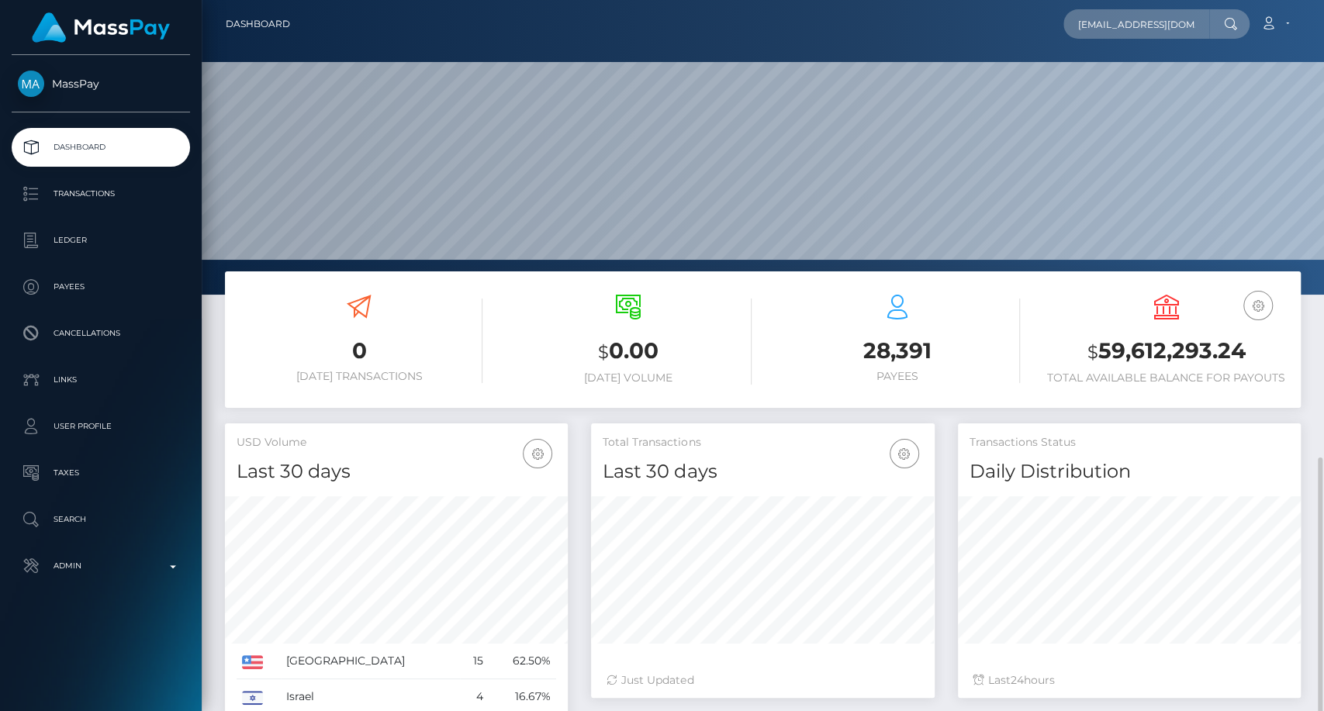
scroll to position [264, 0]
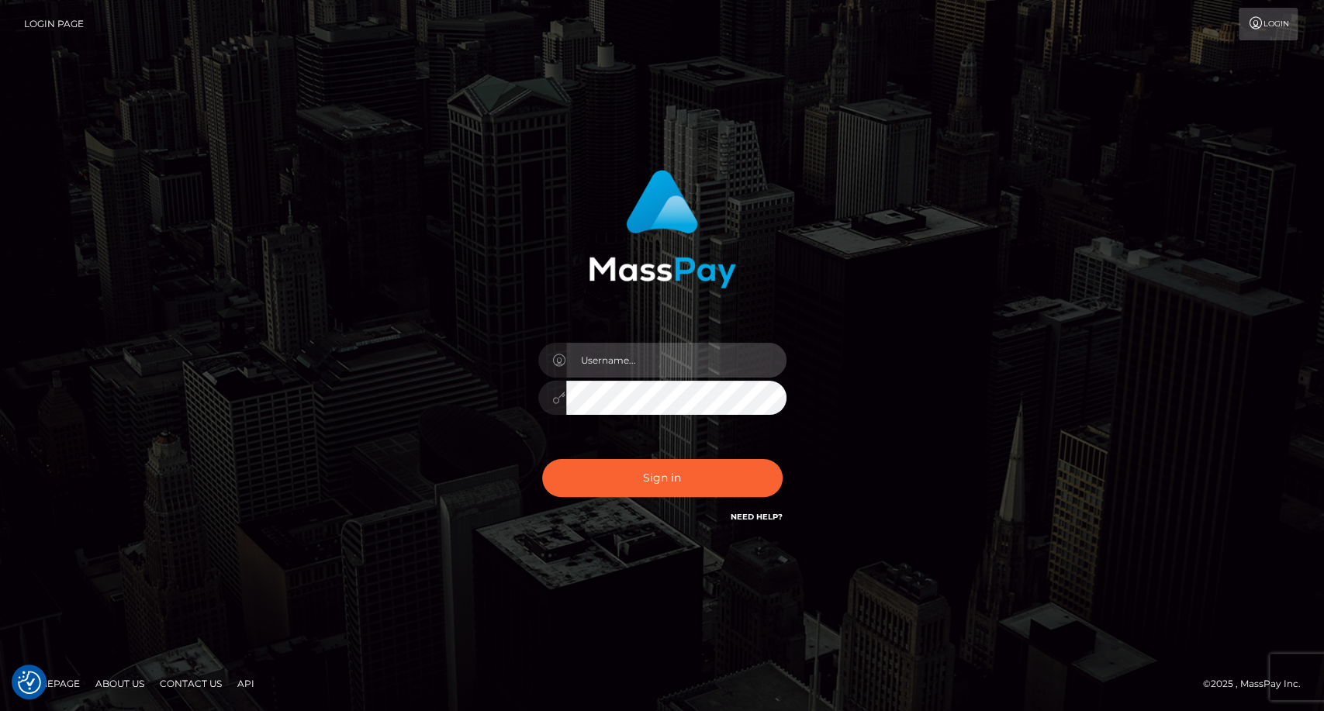
type input "carolina"
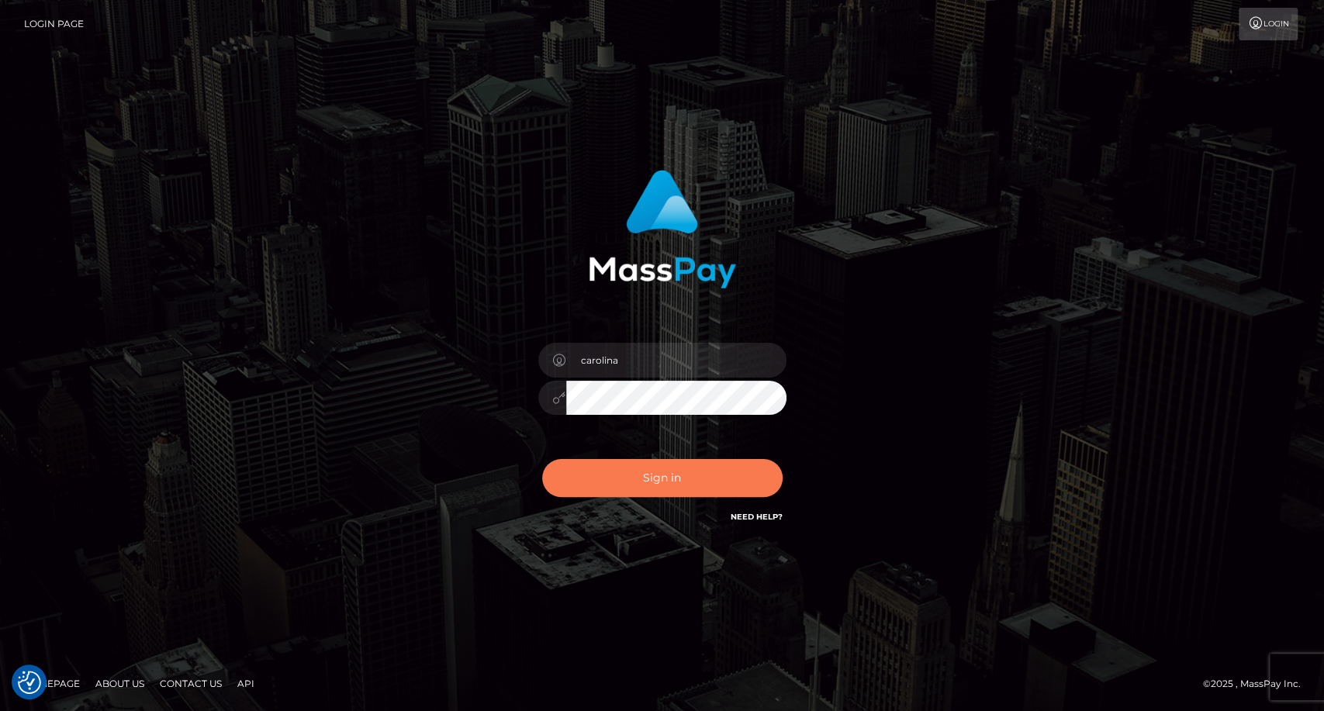
click at [677, 486] on button "Sign in" at bounding box center [662, 478] width 240 height 38
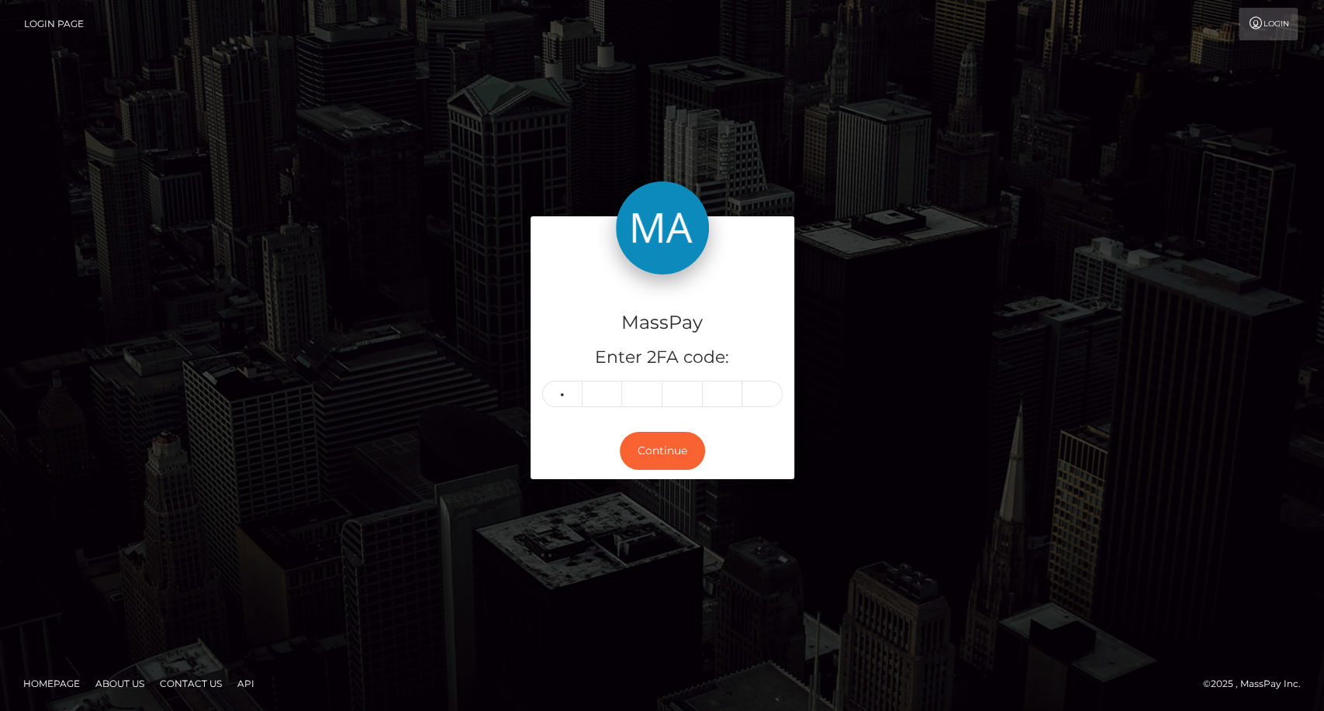
type input "6"
type input "7"
type input "8"
type input "7"
type input "0"
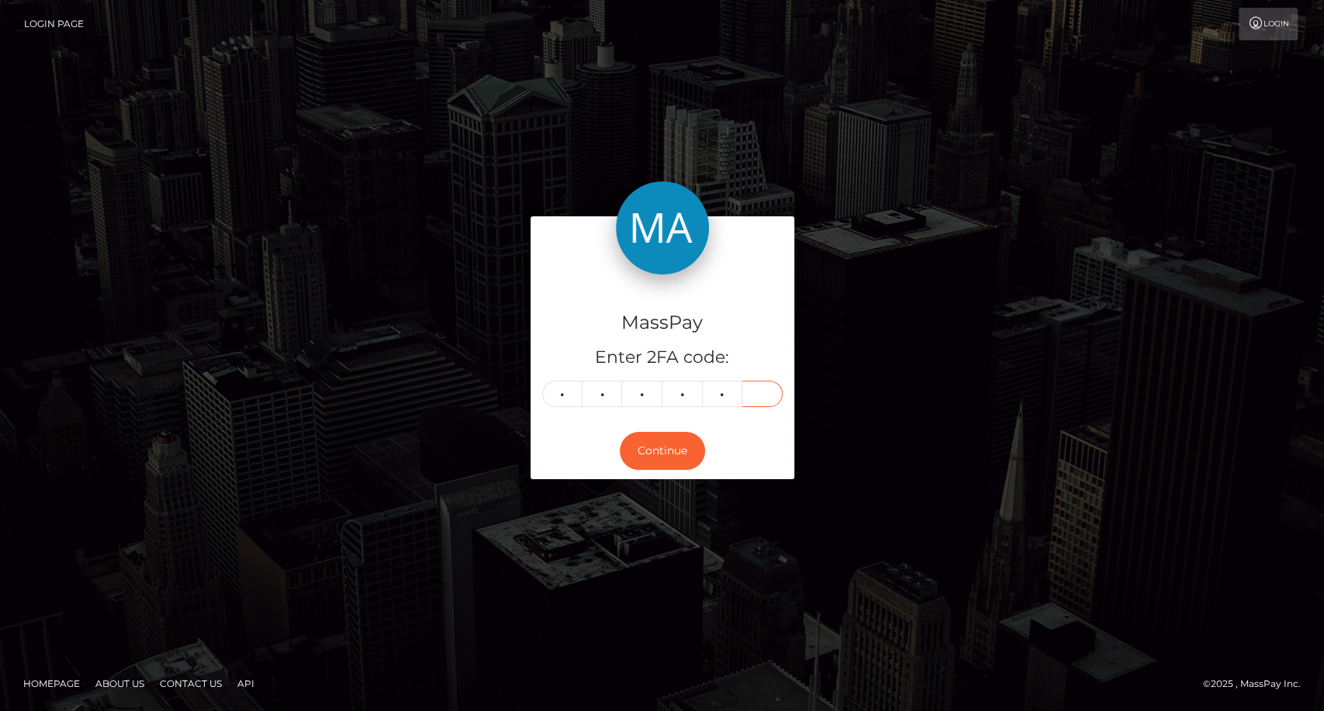
type input "0"
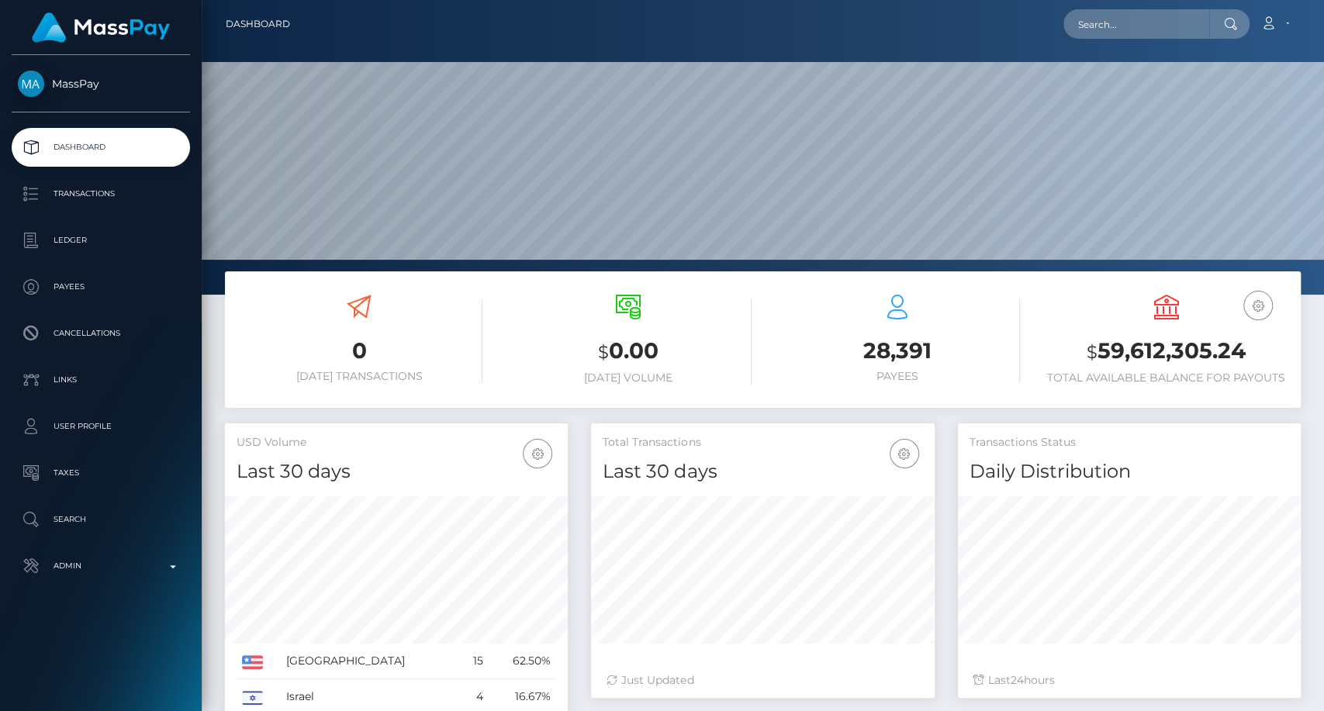
scroll to position [274, 343]
click at [1107, 13] on input "text" at bounding box center [1136, 23] width 146 height 29
paste input "[EMAIL_ADDRESS][DOMAIN_NAME]"
type input "[EMAIL_ADDRESS][DOMAIN_NAME]"
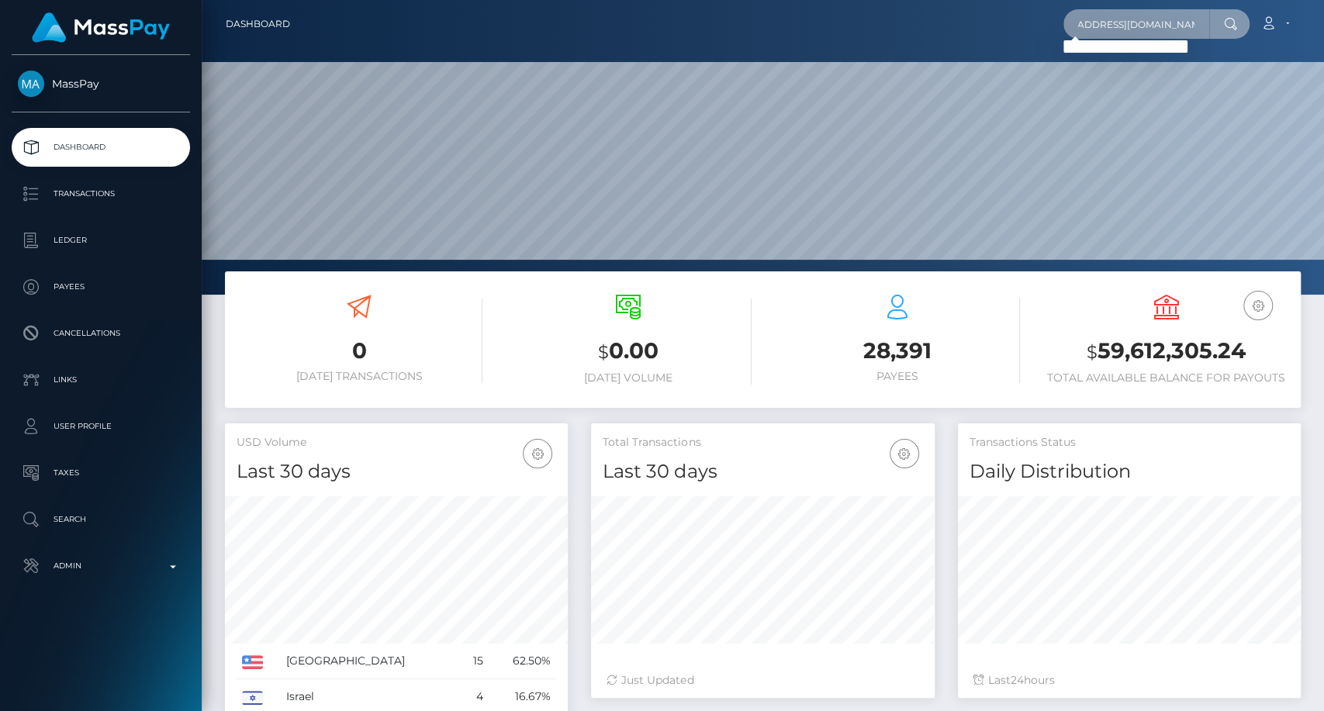
scroll to position [0, 0]
click at [1148, 24] on input "hernandezyohander@icloud.com" at bounding box center [1136, 23] width 146 height 29
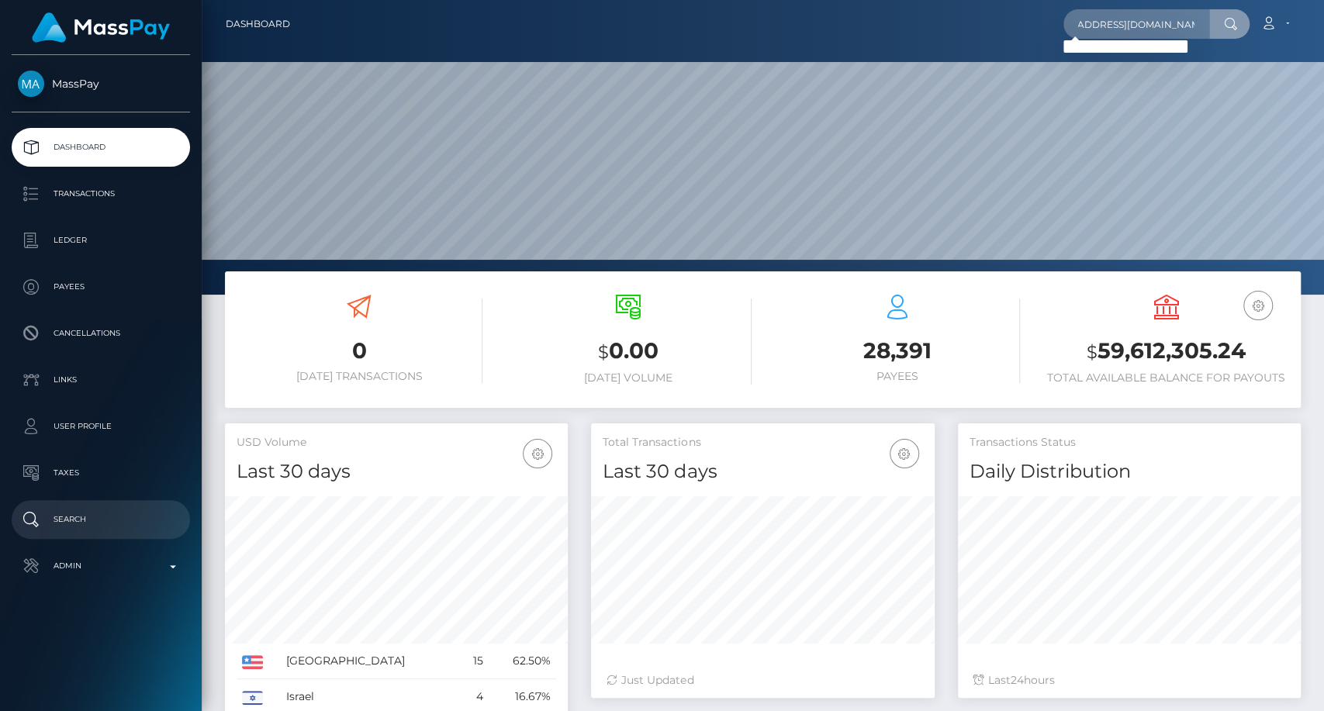
click at [98, 524] on p "Search" at bounding box center [101, 519] width 166 height 23
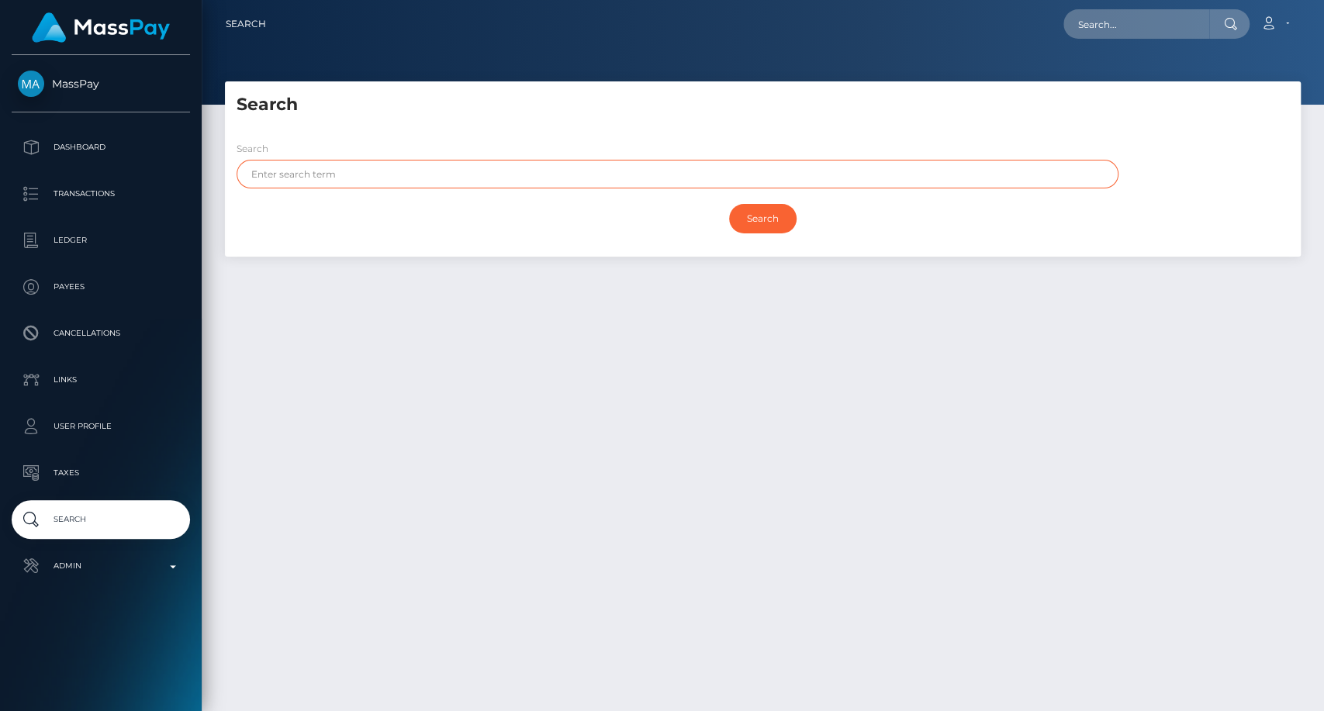
click at [494, 183] on input "text" at bounding box center [678, 174] width 882 height 29
paste input "[PERSON_NAME]"
type input "[PERSON_NAME]"
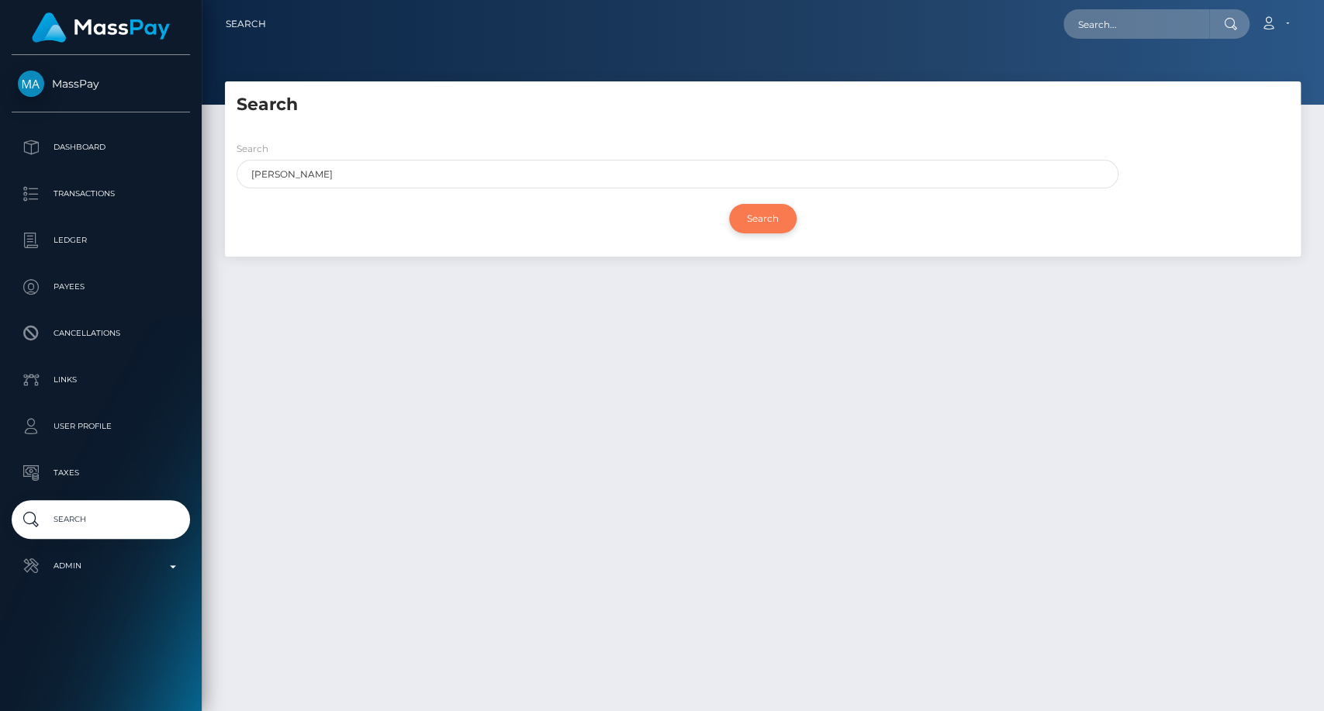
click at [746, 218] on input "Search" at bounding box center [762, 218] width 67 height 29
click at [764, 214] on input "Search" at bounding box center [762, 218] width 67 height 29
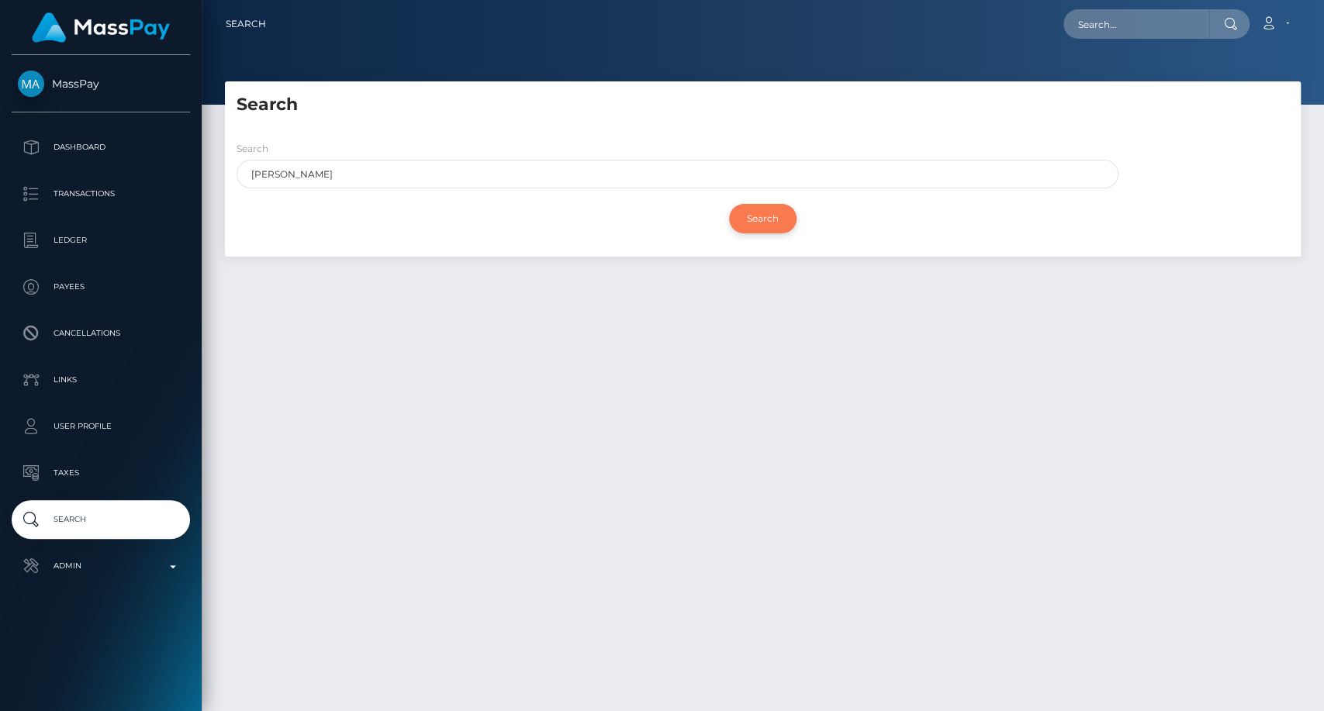
click at [764, 214] on input "Search" at bounding box center [762, 218] width 67 height 29
click at [763, 216] on input "Search" at bounding box center [762, 218] width 67 height 29
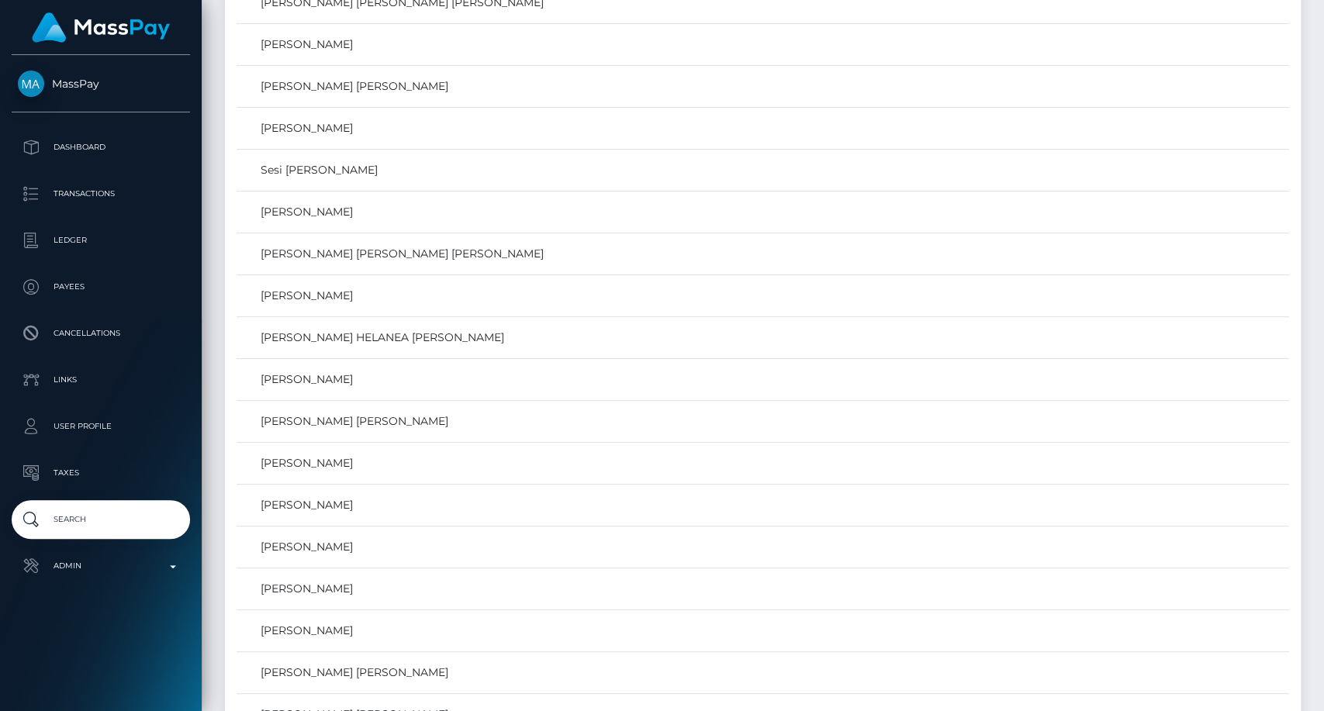
scroll to position [38139, 0]
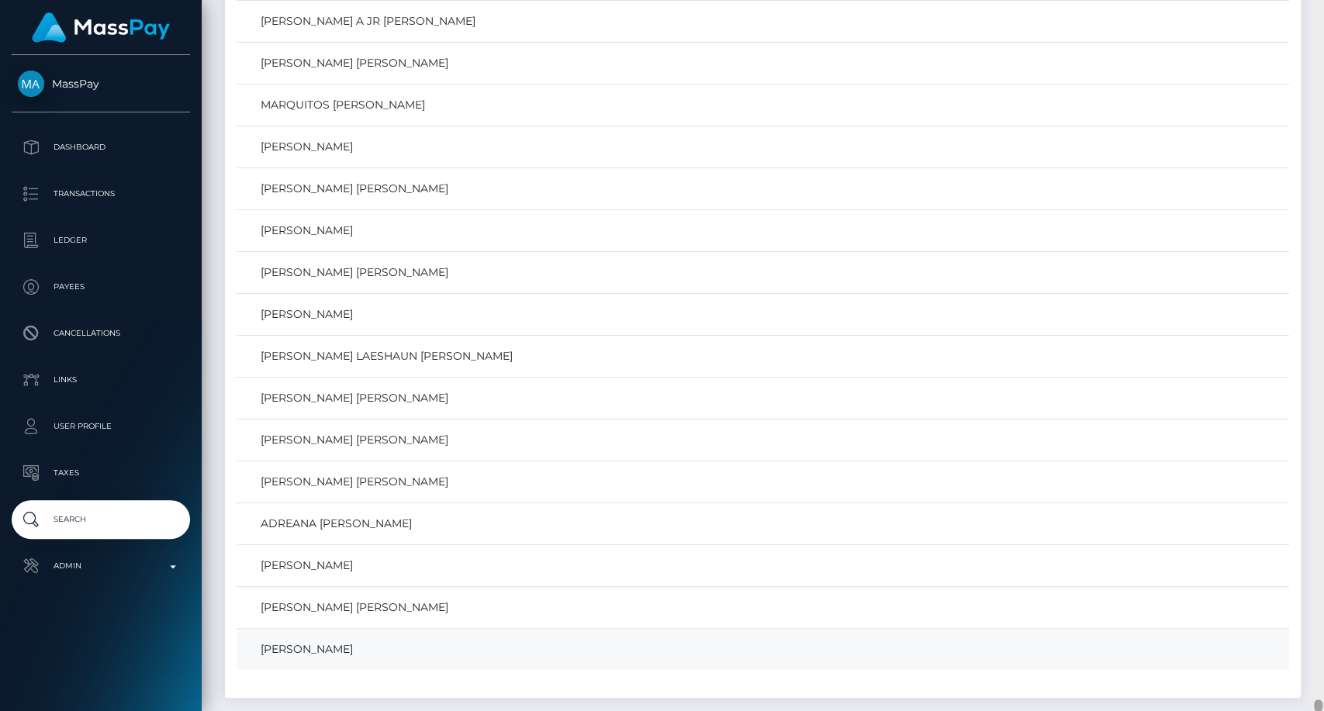
drag, startPoint x: 1318, startPoint y: 48, endPoint x: 1200, endPoint y: 572, distance: 536.7
click at [1304, 710] on html "MassPay Dashboard Transactions Ledger Payees Cancellations Links" at bounding box center [662, 355] width 1324 height 711
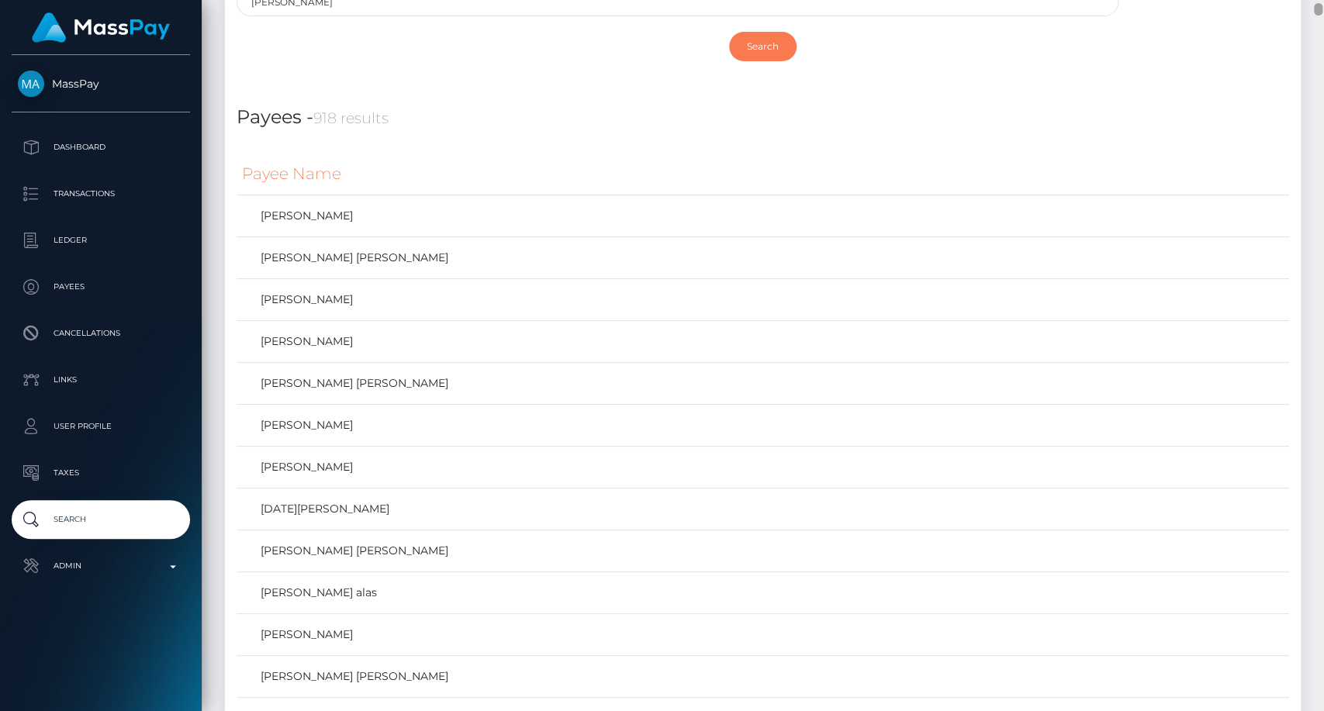
scroll to position [0, 0]
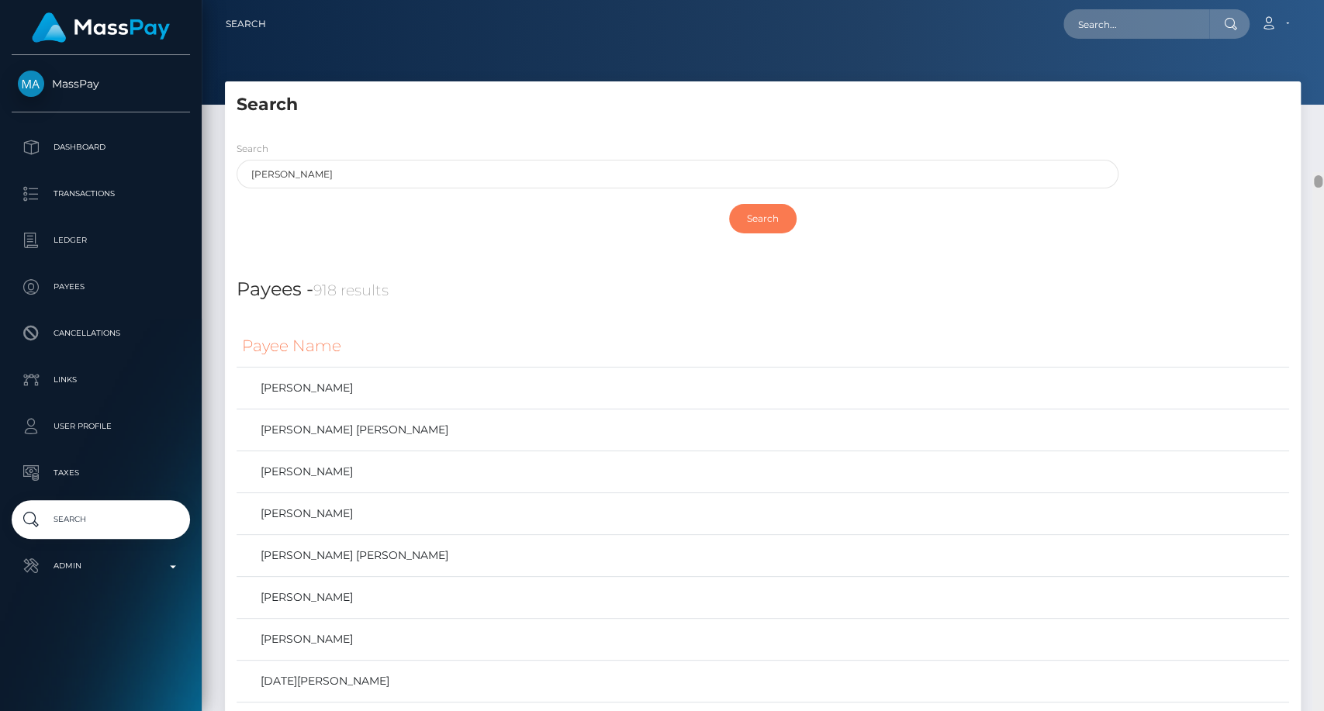
drag, startPoint x: 1314, startPoint y: 667, endPoint x: 1318, endPoint y: -5, distance: 672.3
click at [1318, 0] on html "MassPay Dashboard Transactions Ledger Payees Cancellations Links" at bounding box center [662, 355] width 1324 height 711
click at [1102, 24] on input "text" at bounding box center [1136, 23] width 146 height 29
paste input "hernandezyohander@icloud.com"
click at [1123, 16] on input "hernandezyohander@icloud.com" at bounding box center [1136, 23] width 146 height 29
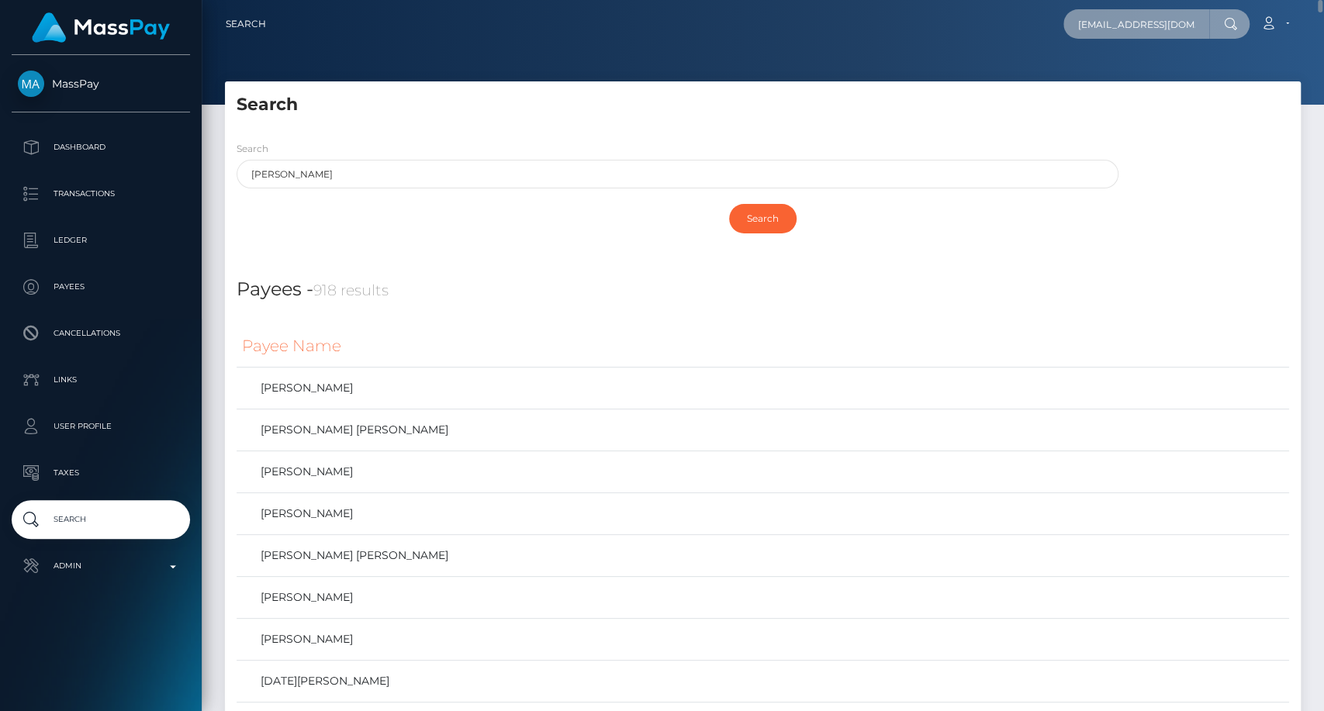
click at [1123, 16] on input "hernandezyohander@icloud.com" at bounding box center [1136, 23] width 146 height 29
paste input "misspauortiz@gmail"
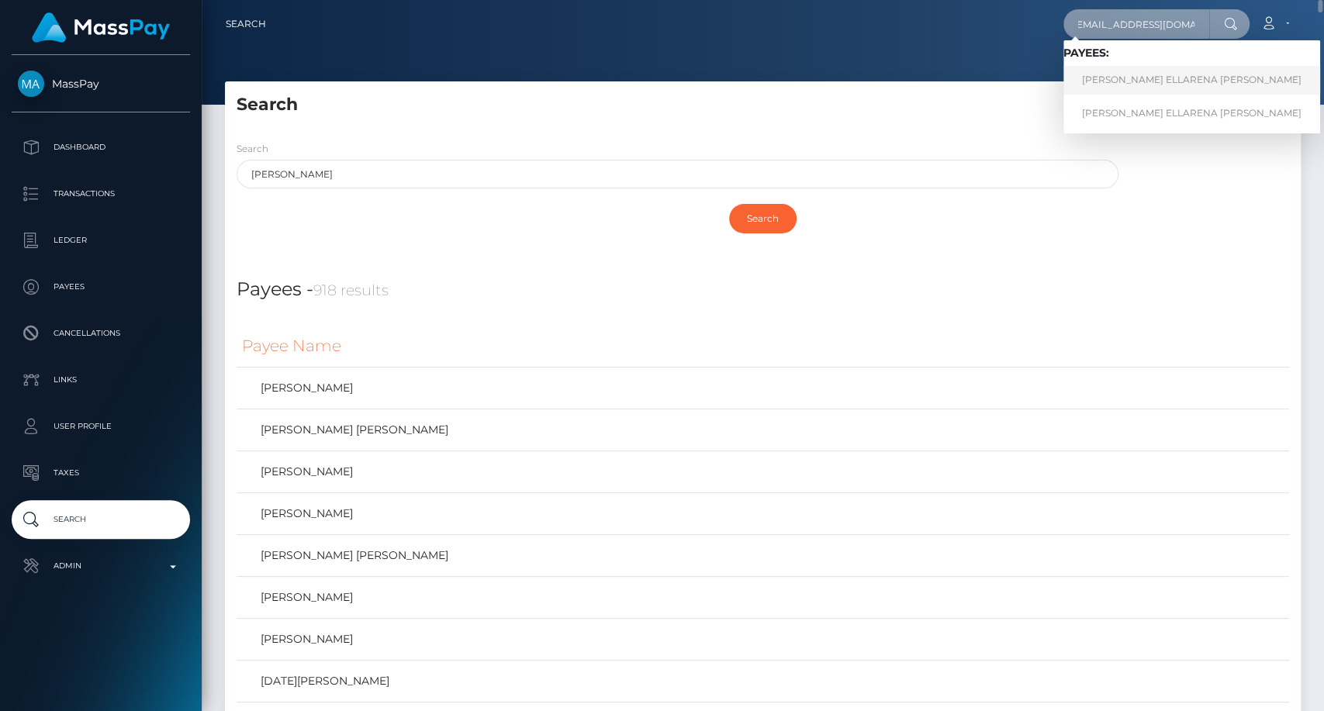
type input "[EMAIL_ADDRESS][DOMAIN_NAME]"
click at [1123, 82] on link "PAUL ELLARENA ORTIZ" at bounding box center [1191, 80] width 257 height 29
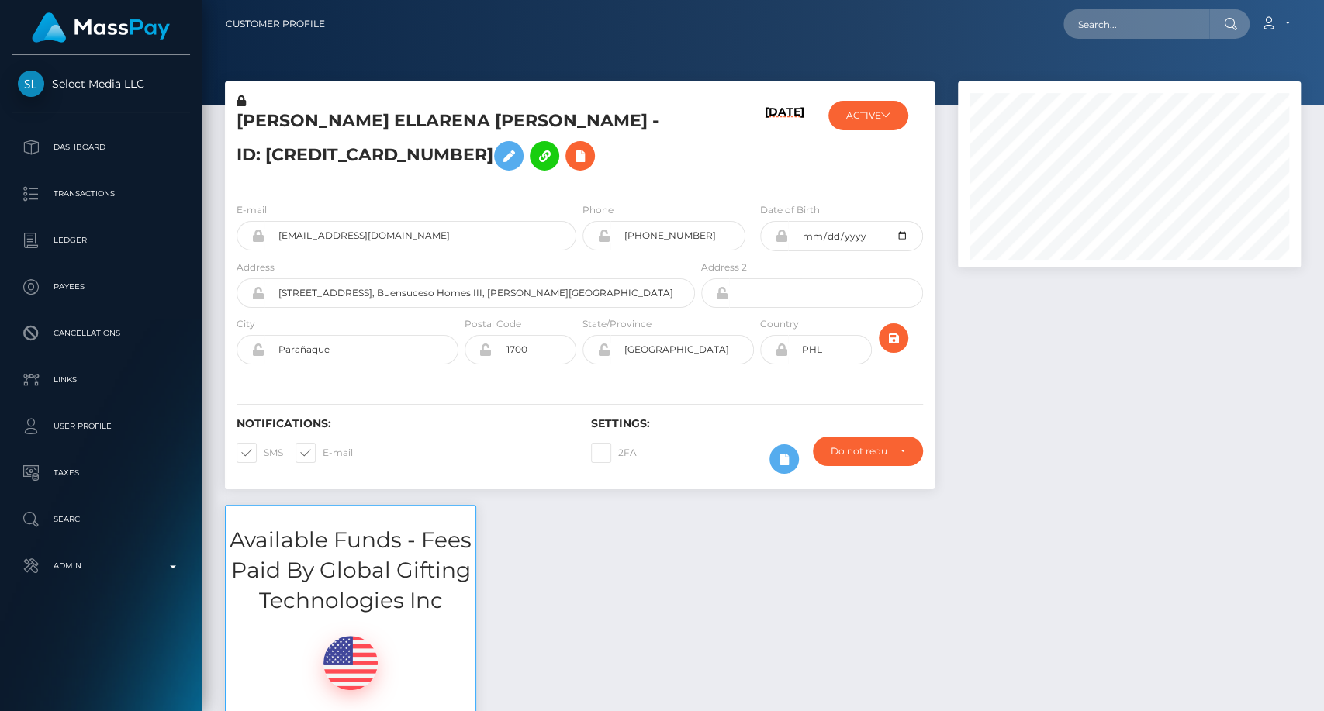
scroll to position [186, 343]
click at [1118, 22] on input "text" at bounding box center [1136, 23] width 146 height 29
paste input "[EMAIL_ADDRESS][DOMAIN_NAME]"
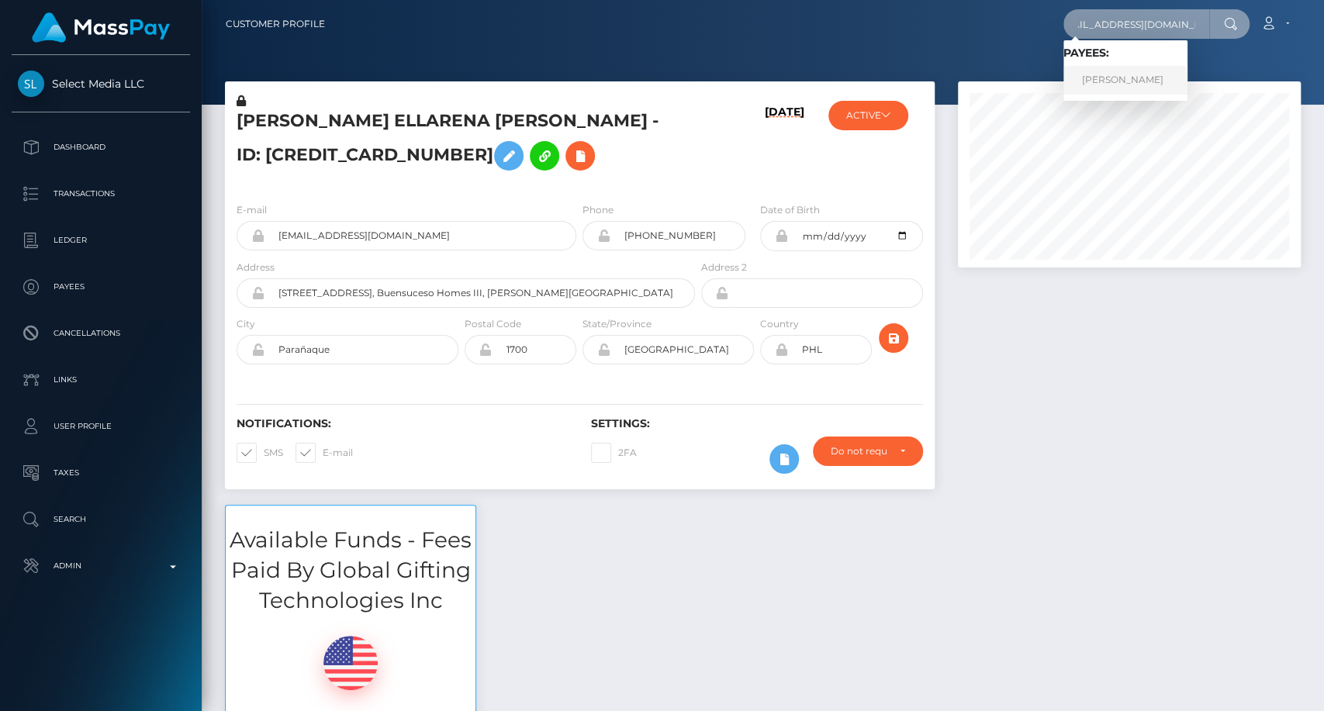
type input "[EMAIL_ADDRESS][DOMAIN_NAME]"
click at [1122, 85] on link "[PERSON_NAME]" at bounding box center [1125, 80] width 124 height 29
